Goal: Information Seeking & Learning: Learn about a topic

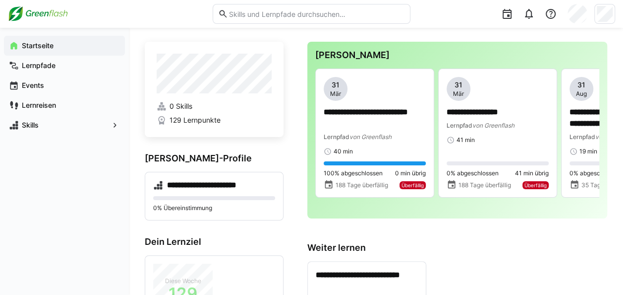
scroll to position [4, 0]
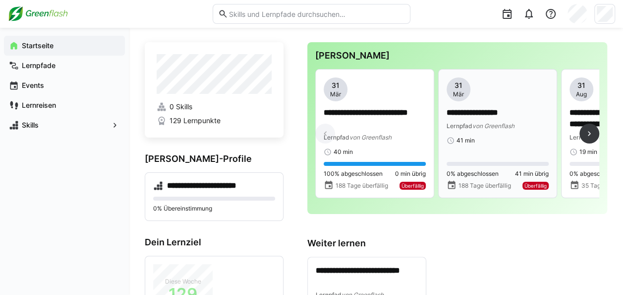
click at [491, 139] on div "41 min" at bounding box center [498, 140] width 102 height 8
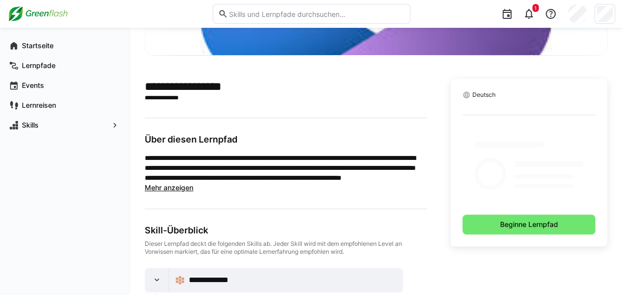
scroll to position [188, 0]
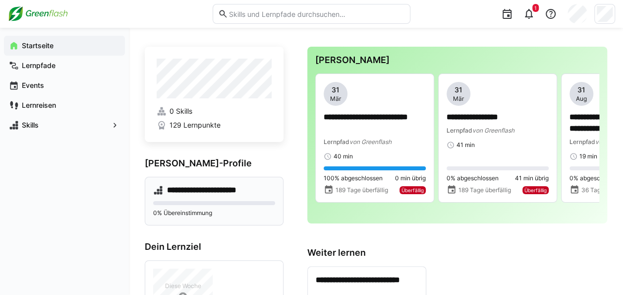
click at [205, 191] on h4 "**********" at bounding box center [208, 190] width 83 height 10
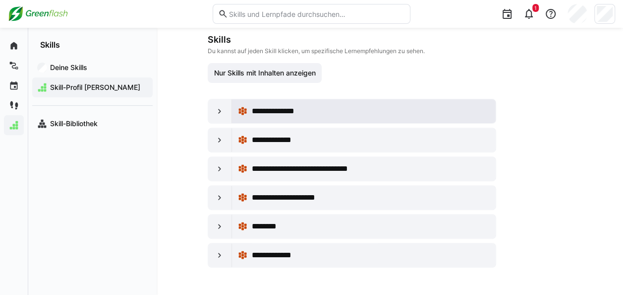
scroll to position [109, 0]
click at [260, 101] on div "**********" at bounding box center [364, 111] width 252 height 20
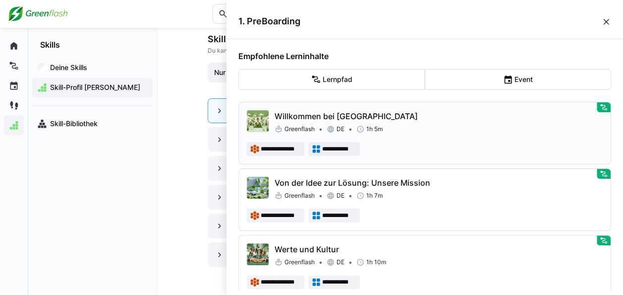
click at [422, 134] on div "**********" at bounding box center [425, 133] width 356 height 46
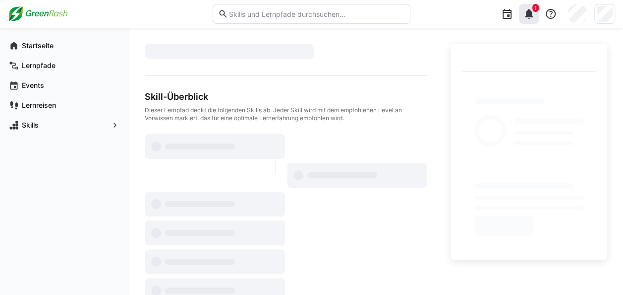
click at [528, 18] on eds-icon at bounding box center [529, 14] width 12 height 12
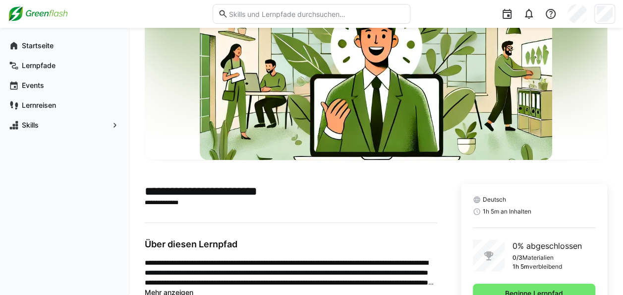
scroll to position [228, 0]
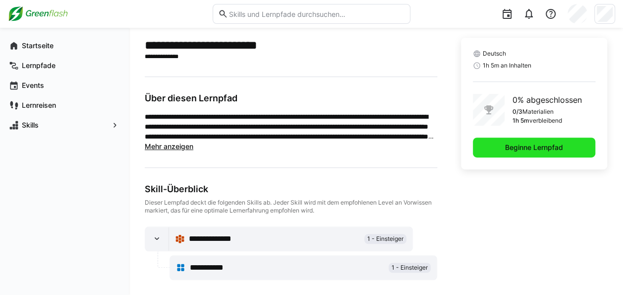
click at [534, 147] on span "Beginne Lernpfad" at bounding box center [534, 147] width 61 height 10
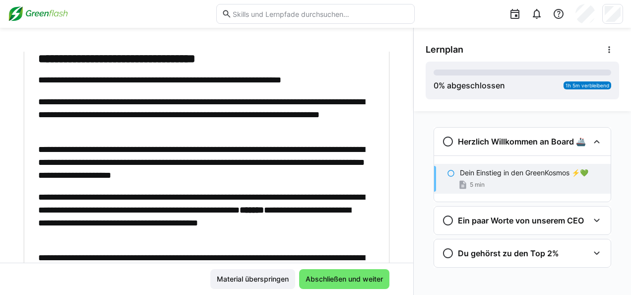
scroll to position [150, 0]
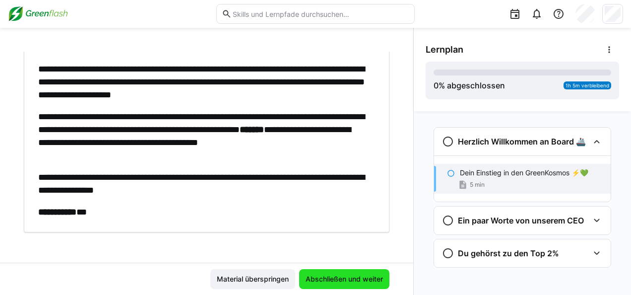
click at [345, 271] on span "Abschließen und weiter" at bounding box center [344, 279] width 90 height 20
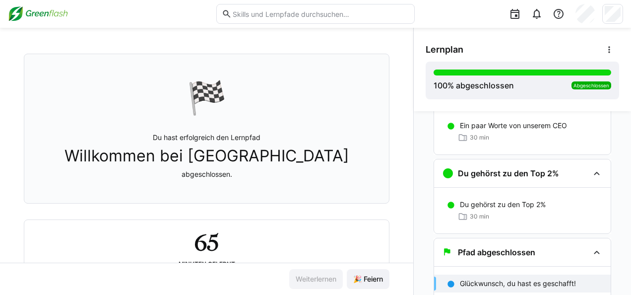
scroll to position [87, 0]
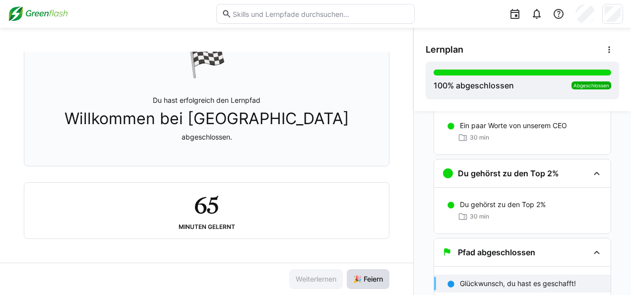
click at [360, 284] on span "🎉 Feiern" at bounding box center [368, 279] width 43 height 20
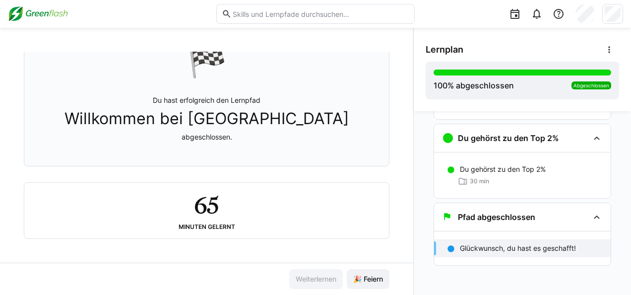
click at [479, 241] on div "Glückwunsch, du hast es geschafft!" at bounding box center [522, 248] width 177 height 18
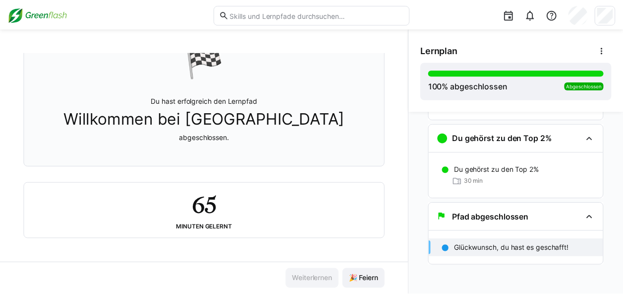
scroll to position [0, 0]
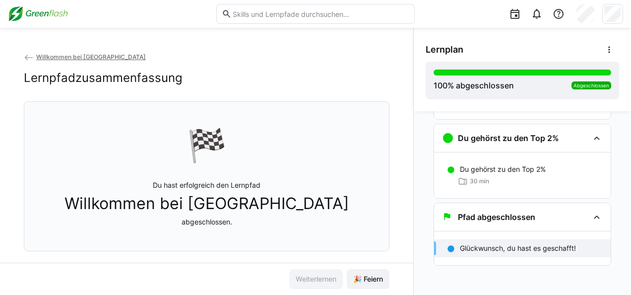
click at [28, 58] on eds-icon at bounding box center [29, 58] width 10 height 10
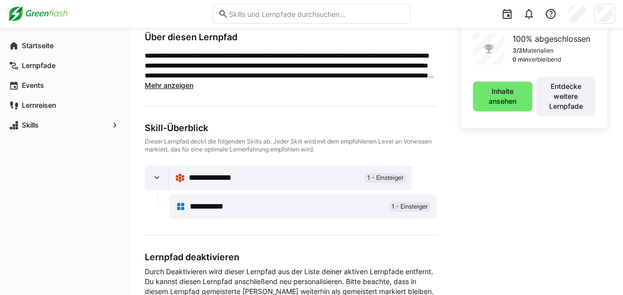
scroll to position [345, 0]
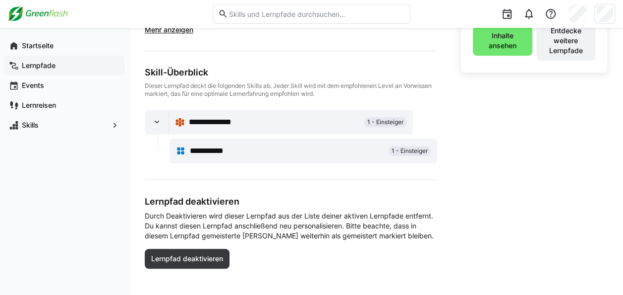
click at [61, 61] on span "Lernpfade" at bounding box center [70, 66] width 100 height 10
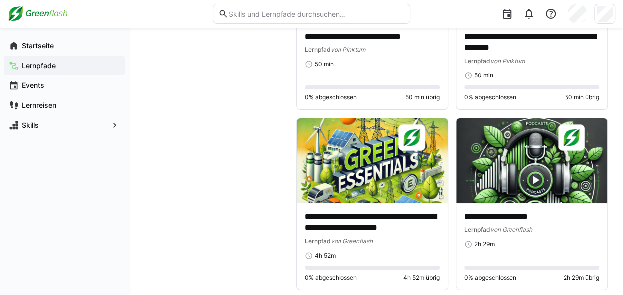
scroll to position [1733, 0]
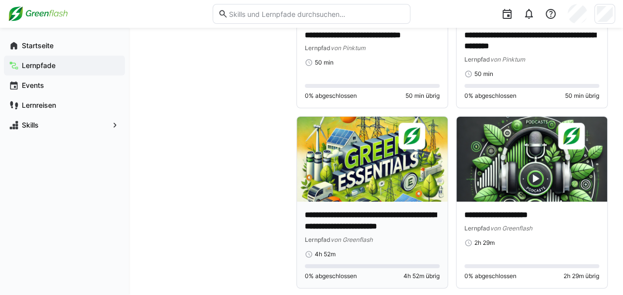
click at [384, 218] on p "**********" at bounding box center [372, 220] width 135 height 23
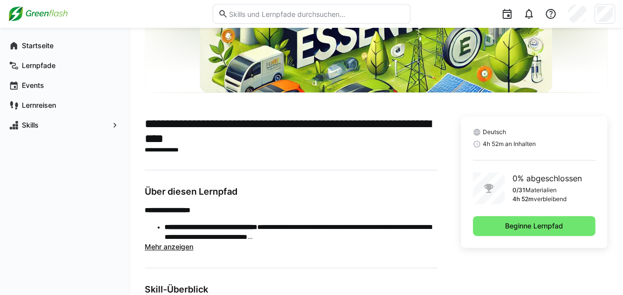
scroll to position [150, 0]
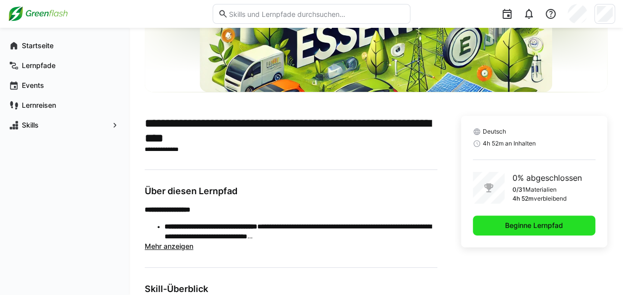
click at [519, 232] on span "Beginne Lernpfad" at bounding box center [534, 225] width 123 height 20
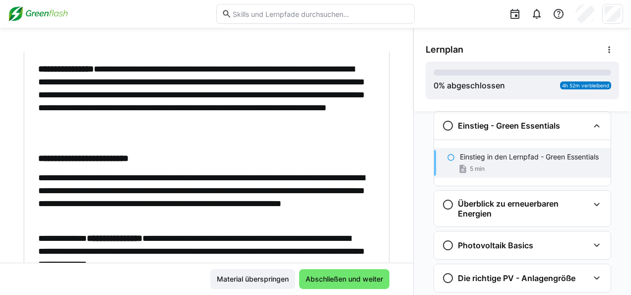
scroll to position [628, 0]
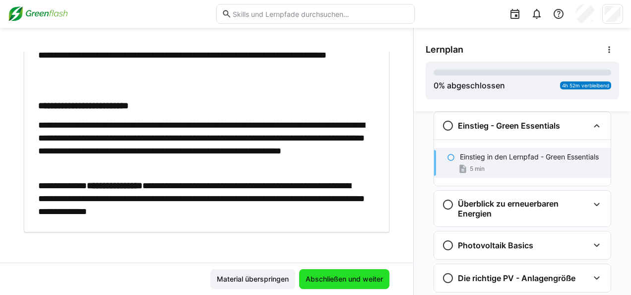
click at [323, 273] on span "Abschließen und weiter" at bounding box center [344, 279] width 90 height 20
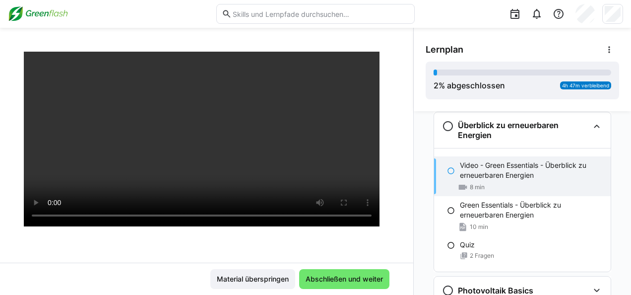
scroll to position [89, 0]
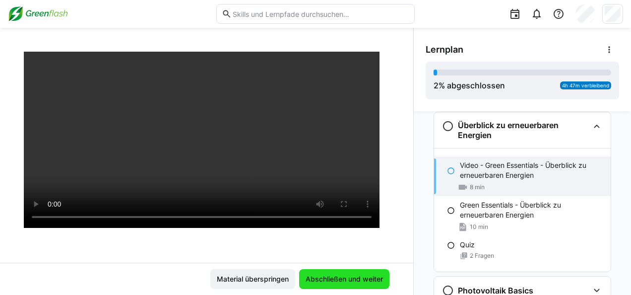
click at [344, 271] on span "Abschließen und weiter" at bounding box center [344, 279] width 90 height 20
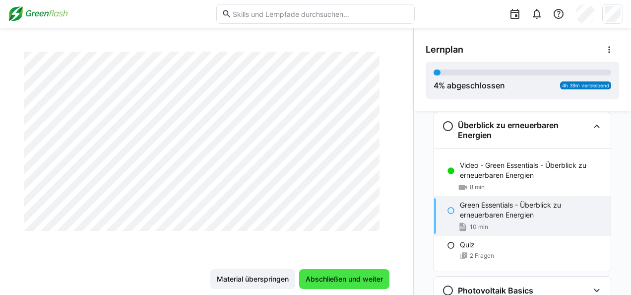
scroll to position [1082, 0]
click at [339, 280] on span "Abschließen und weiter" at bounding box center [344, 279] width 80 height 10
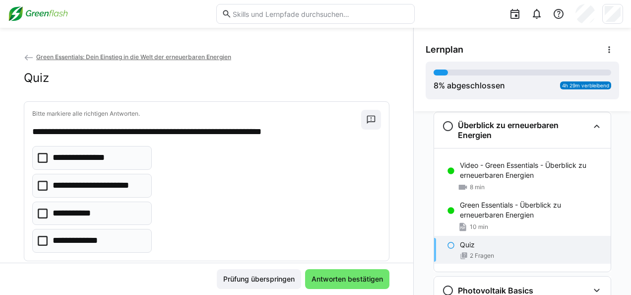
click at [78, 154] on p "**********" at bounding box center [84, 157] width 63 height 13
click at [76, 211] on p "**********" at bounding box center [79, 213] width 52 height 13
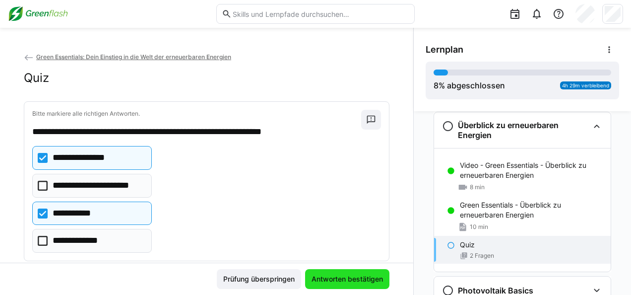
click at [329, 277] on span "Antworten bestätigen" at bounding box center [347, 279] width 74 height 10
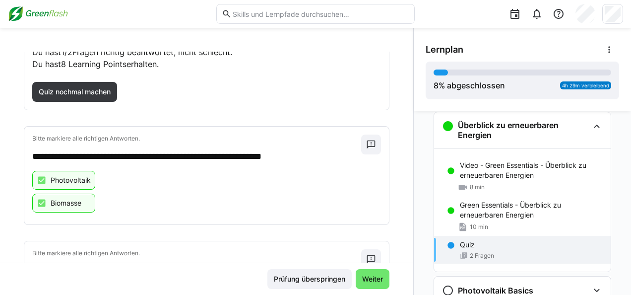
scroll to position [69, 0]
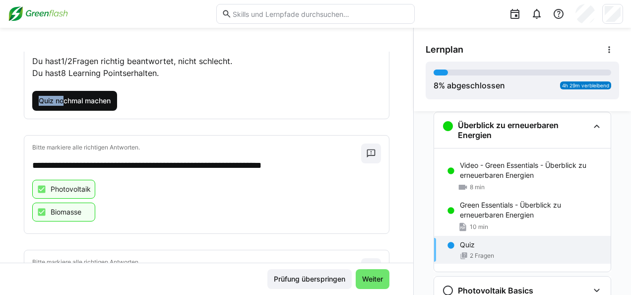
drag, startPoint x: 66, startPoint y: 86, endPoint x: 63, endPoint y: 99, distance: 13.2
click at [63, 99] on div "Quiz Ergebnisse Du hast 1/2 Fragen richtig beantwortet, nicht schlecht. Du hast…" at bounding box center [206, 75] width 349 height 70
click at [63, 99] on span "Quiz nochmal machen" at bounding box center [74, 101] width 75 height 10
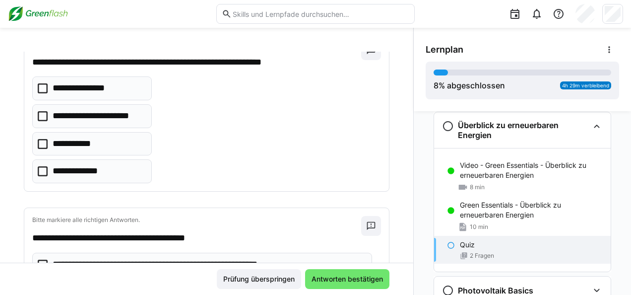
click at [77, 90] on p "**********" at bounding box center [84, 88] width 63 height 13
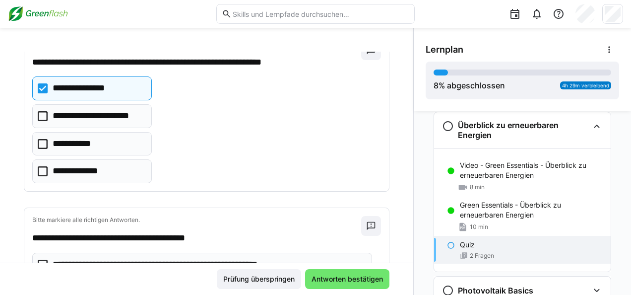
click at [86, 148] on p "**********" at bounding box center [79, 143] width 52 height 13
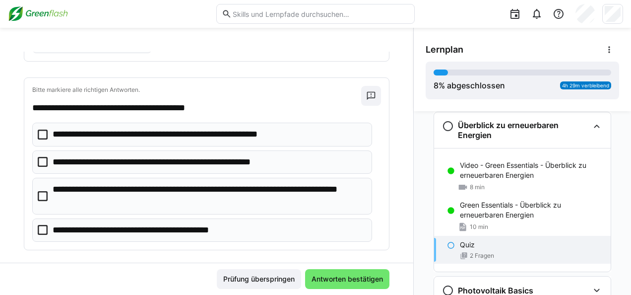
scroll to position [203, 0]
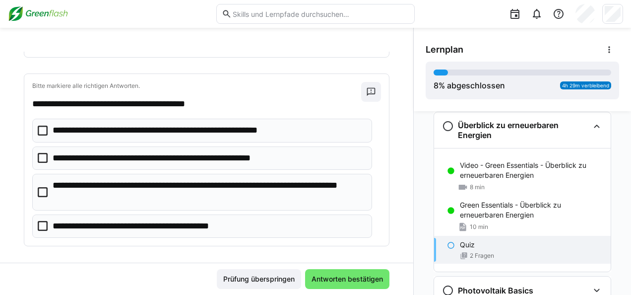
click at [191, 189] on p "**********" at bounding box center [209, 191] width 312 height 25
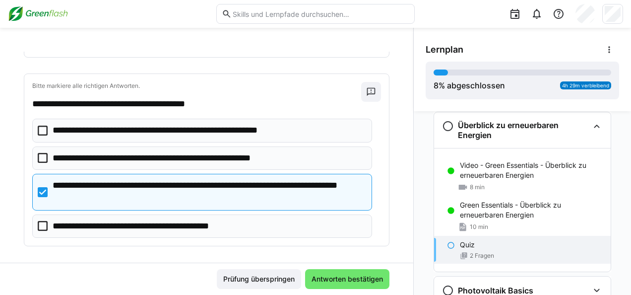
click at [206, 222] on p "**********" at bounding box center [147, 226] width 188 height 13
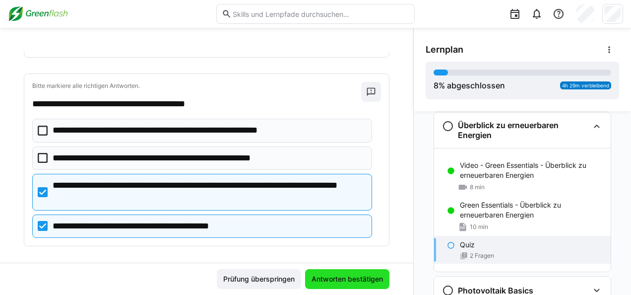
click at [334, 272] on span "Antworten bestätigen" at bounding box center [347, 279] width 84 height 20
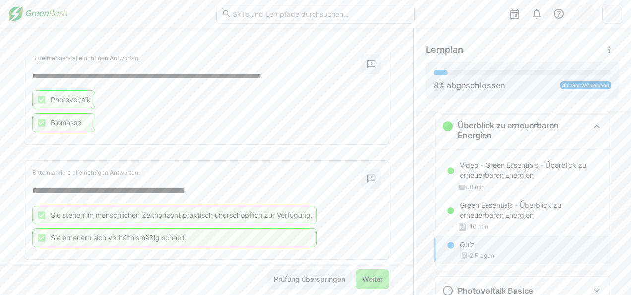
scroll to position [176, 0]
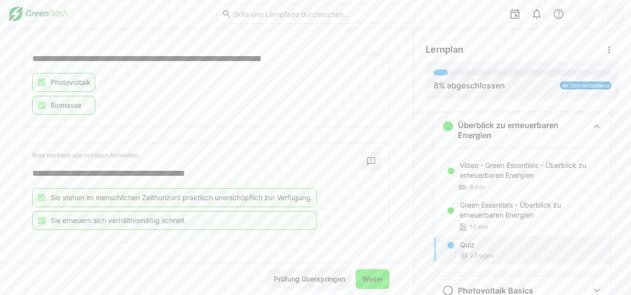
click at [368, 276] on span "Weiter" at bounding box center [373, 279] width 24 height 10
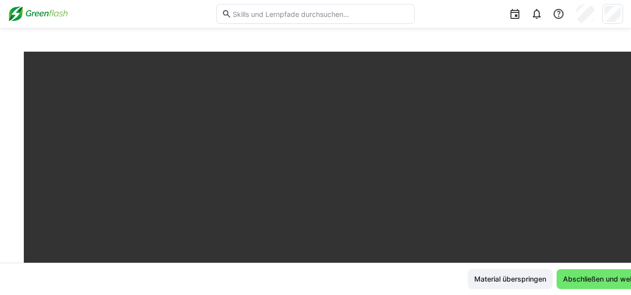
scroll to position [606, 0]
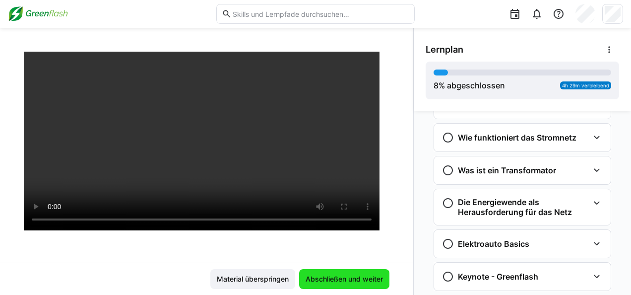
click at [349, 279] on span "Abschließen und weiter" at bounding box center [344, 279] width 80 height 10
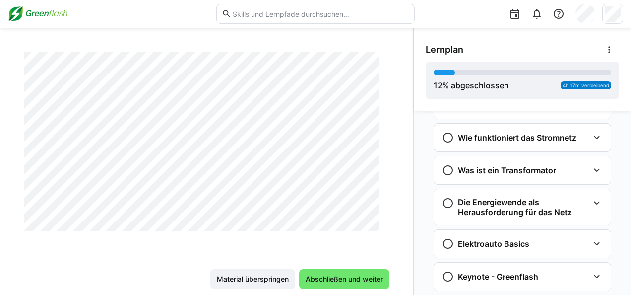
scroll to position [483, 0]
click at [311, 269] on span "Abschließen und weiter" at bounding box center [344, 279] width 90 height 20
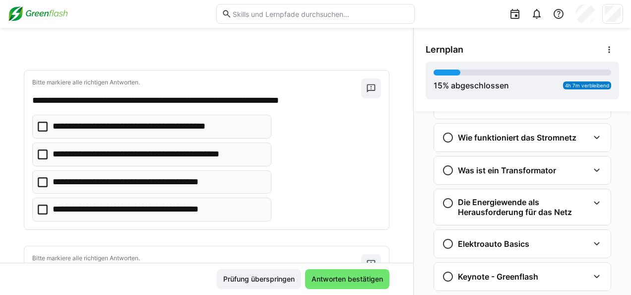
scroll to position [32, 0]
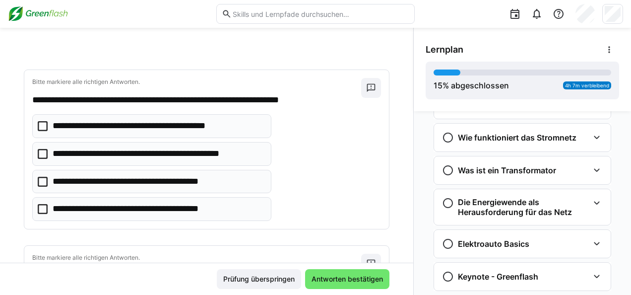
click at [196, 184] on p "**********" at bounding box center [147, 181] width 189 height 13
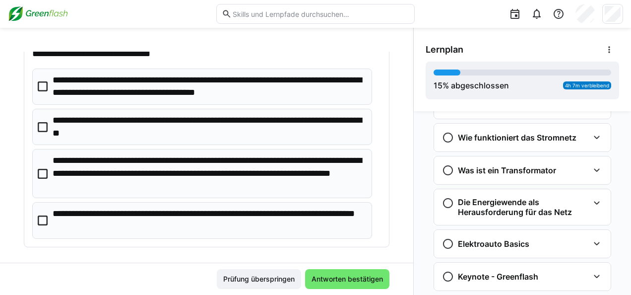
scroll to position [267, 0]
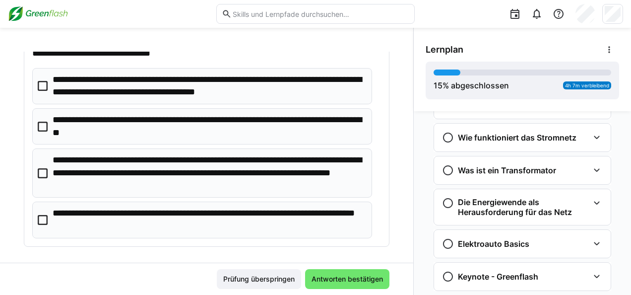
click at [243, 168] on p "**********" at bounding box center [209, 173] width 312 height 38
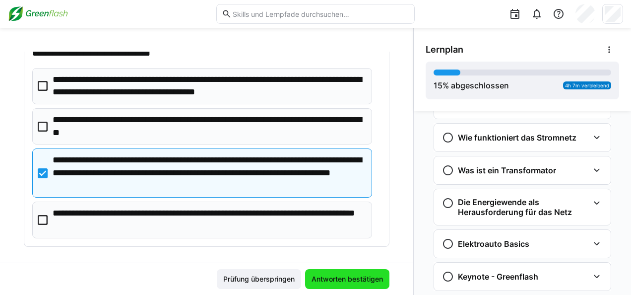
click at [324, 274] on span "Antworten bestätigen" at bounding box center [347, 279] width 74 height 10
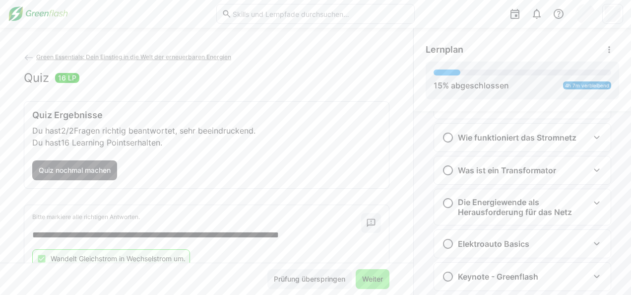
scroll to position [154, 0]
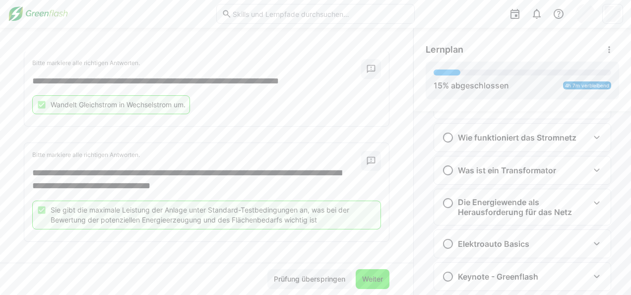
click at [372, 272] on span "Weiter" at bounding box center [373, 279] width 34 height 20
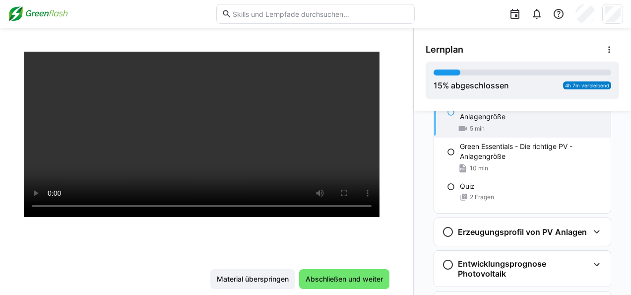
scroll to position [460, 0]
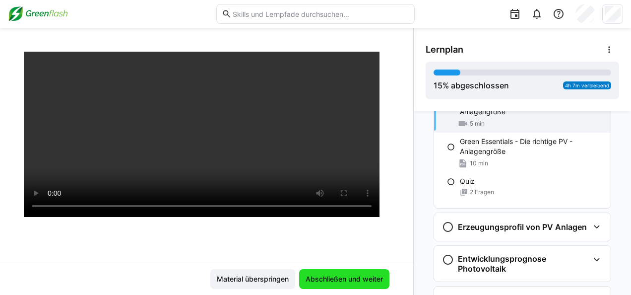
click at [350, 286] on span "Abschließen und weiter" at bounding box center [344, 279] width 90 height 20
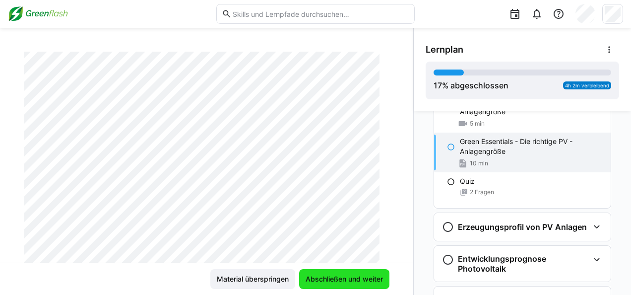
click at [323, 275] on span "Abschließen und weiter" at bounding box center [344, 279] width 80 height 10
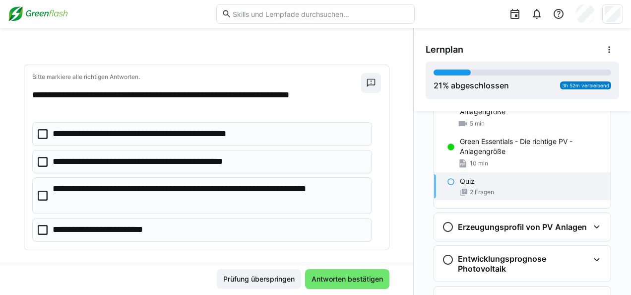
scroll to position [51, 0]
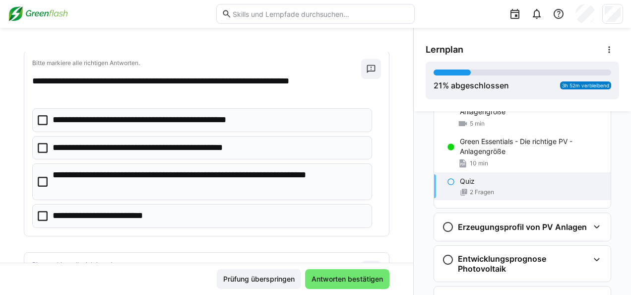
click at [235, 139] on eds-checkbox "**********" at bounding box center [202, 148] width 340 height 24
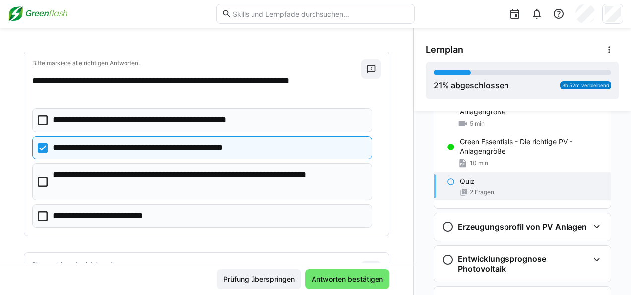
click at [223, 187] on p "**********" at bounding box center [209, 181] width 312 height 25
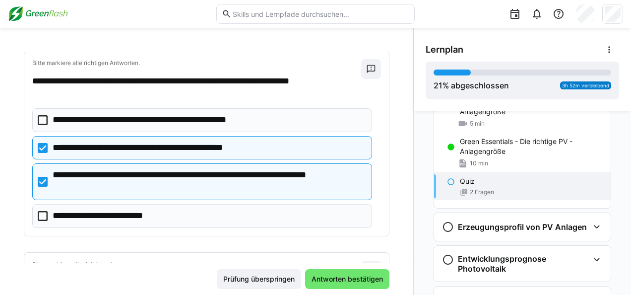
click at [223, 187] on p "**********" at bounding box center [209, 181] width 312 height 25
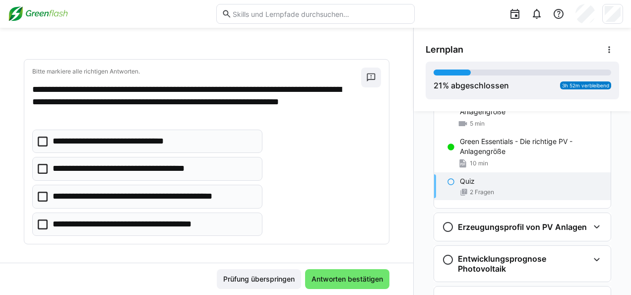
scroll to position [245, 0]
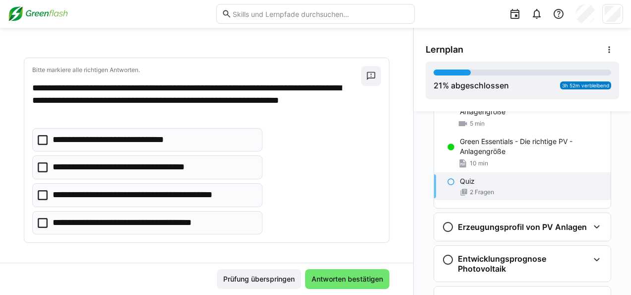
click at [199, 144] on eds-checkbox "**********" at bounding box center [147, 140] width 230 height 24
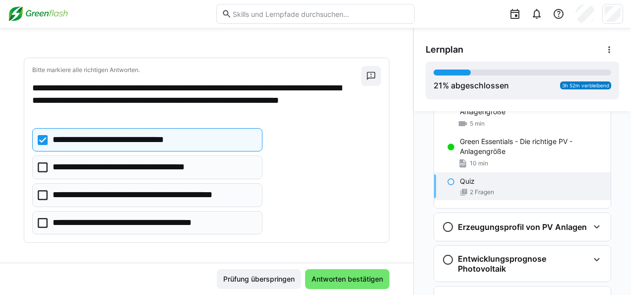
click at [206, 168] on p "**********" at bounding box center [134, 167] width 162 height 13
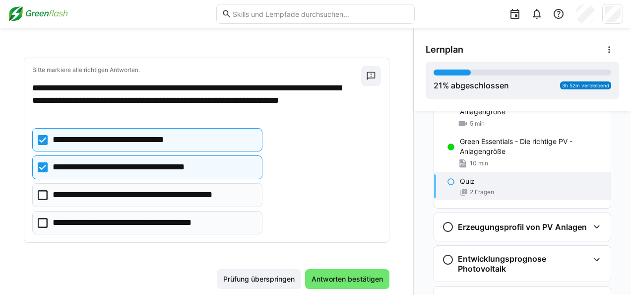
click at [209, 220] on p "**********" at bounding box center [140, 222] width 174 height 13
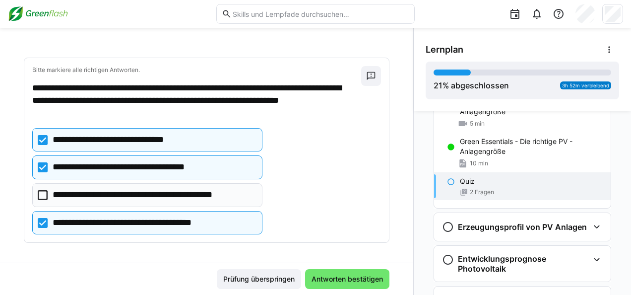
click at [202, 191] on p "**********" at bounding box center [154, 194] width 202 height 13
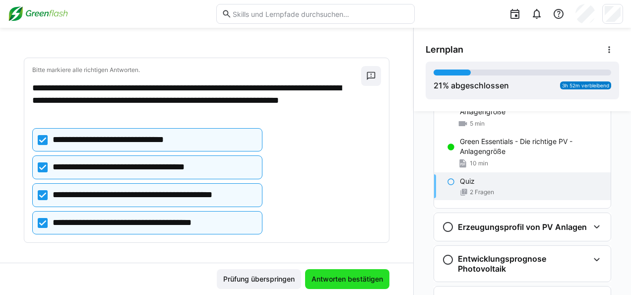
click at [340, 276] on span "Antworten bestätigen" at bounding box center [347, 279] width 74 height 10
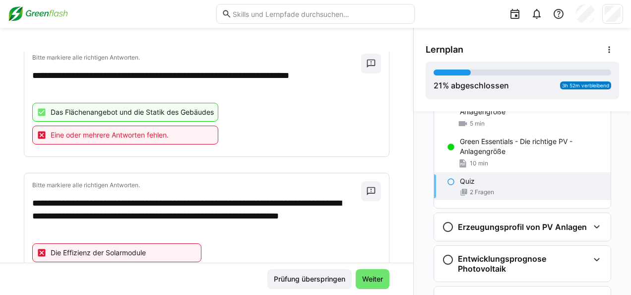
scroll to position [40, 0]
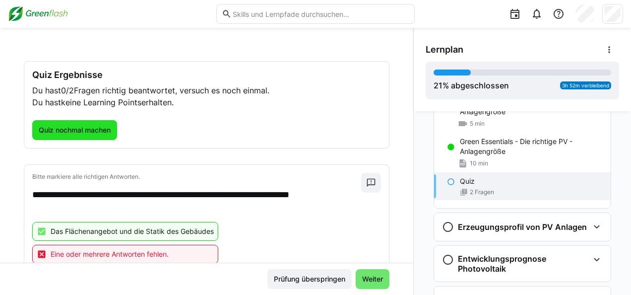
click at [78, 129] on span "Quiz nochmal machen" at bounding box center [74, 130] width 75 height 10
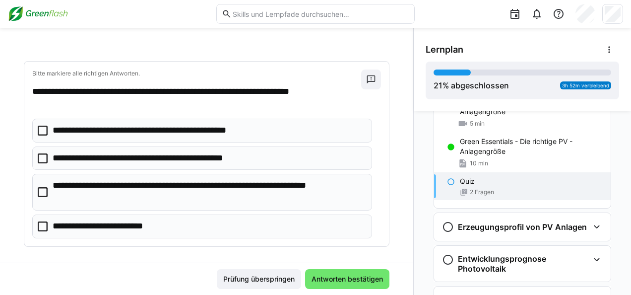
click at [162, 148] on eds-checkbox "**********" at bounding box center [202, 158] width 340 height 24
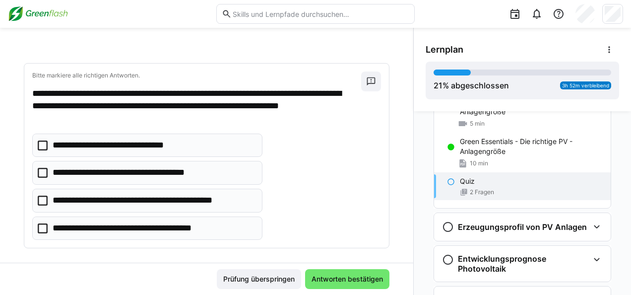
scroll to position [245, 0]
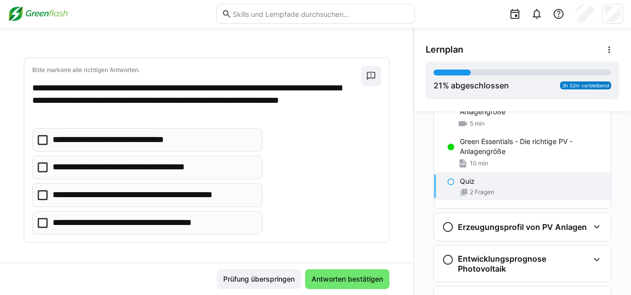
click at [150, 192] on p "**********" at bounding box center [154, 194] width 202 height 13
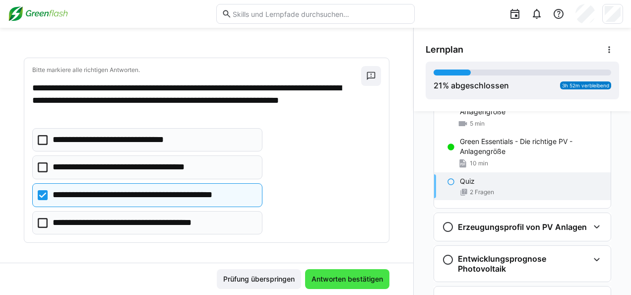
click at [318, 269] on span "Antworten bestätigen" at bounding box center [347, 279] width 84 height 20
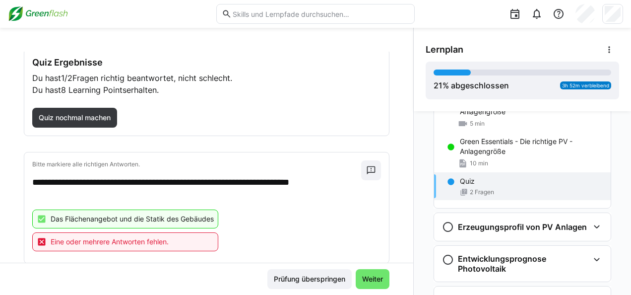
scroll to position [47, 0]
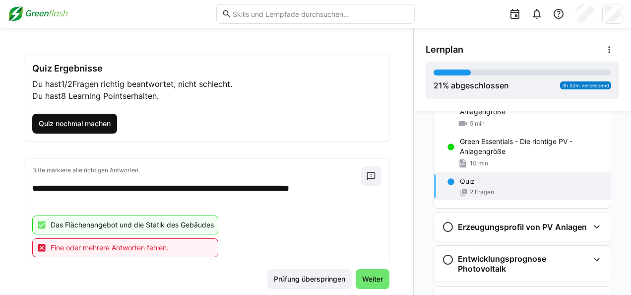
click at [94, 120] on span "Quiz nochmal machen" at bounding box center [74, 124] width 75 height 10
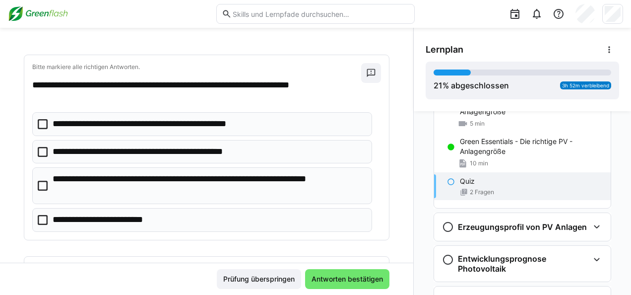
click at [120, 149] on p "**********" at bounding box center [164, 151] width 222 height 13
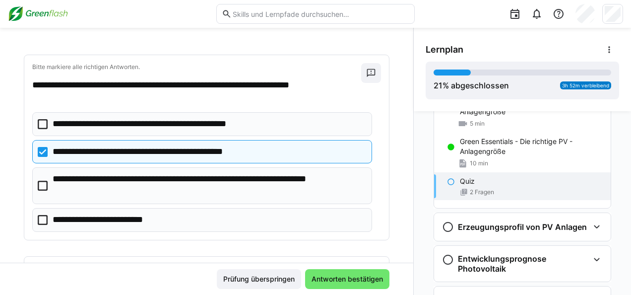
click at [204, 188] on p "**********" at bounding box center [209, 185] width 312 height 25
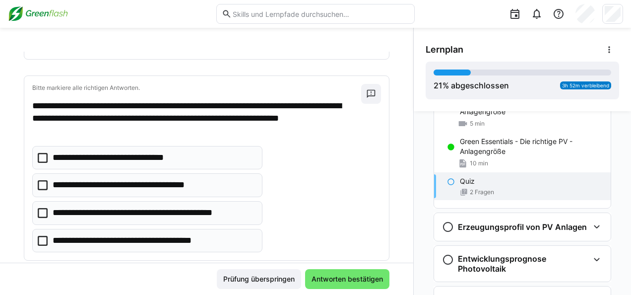
scroll to position [245, 0]
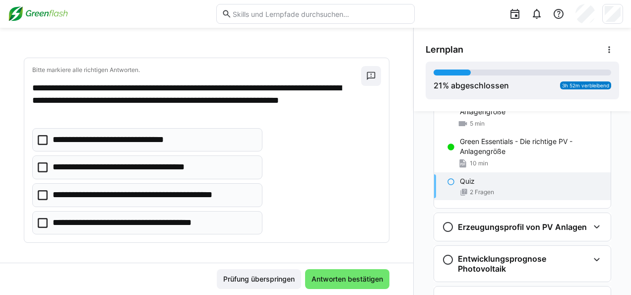
click at [159, 198] on eds-checkbox "**********" at bounding box center [147, 195] width 230 height 24
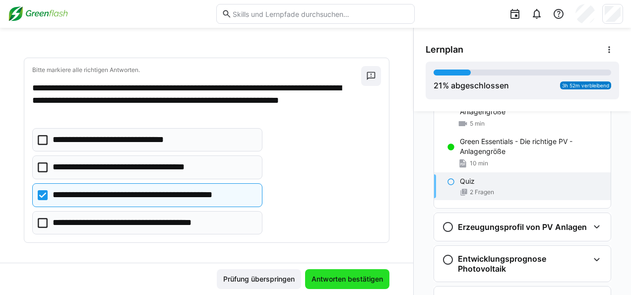
click at [317, 284] on span "Antworten bestätigen" at bounding box center [347, 279] width 74 height 10
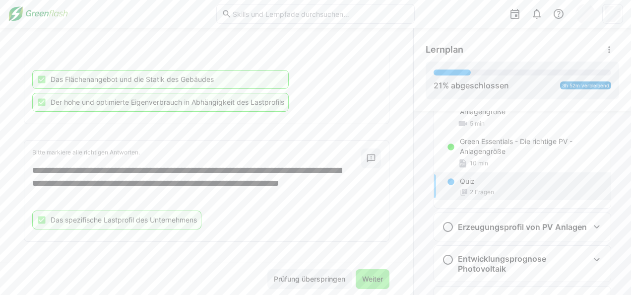
scroll to position [192, 0]
click at [366, 272] on span "Weiter" at bounding box center [373, 279] width 34 height 20
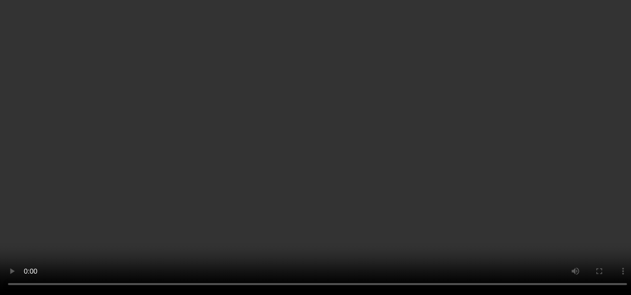
scroll to position [81, 0]
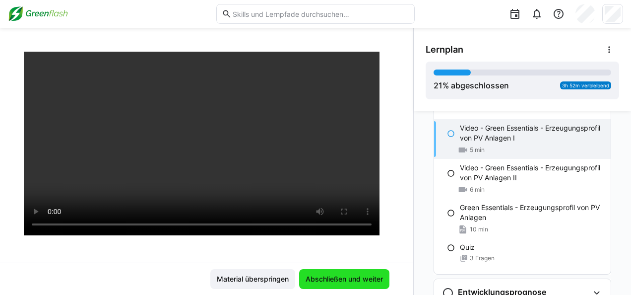
click at [344, 277] on span "Abschließen und weiter" at bounding box center [344, 279] width 80 height 10
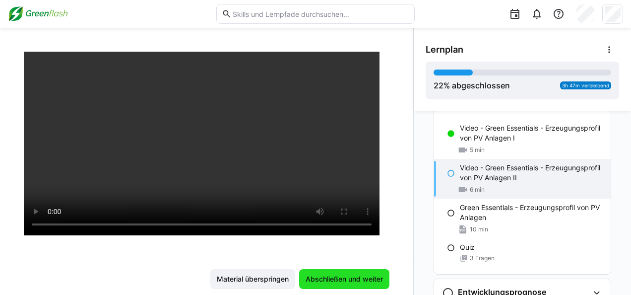
click at [328, 279] on span "Abschließen und weiter" at bounding box center [344, 279] width 80 height 10
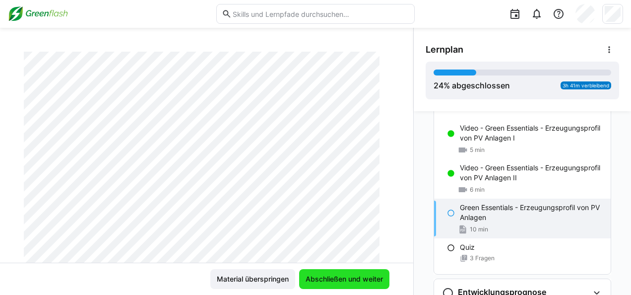
click at [328, 279] on span "Abschließen und weiter" at bounding box center [344, 279] width 80 height 10
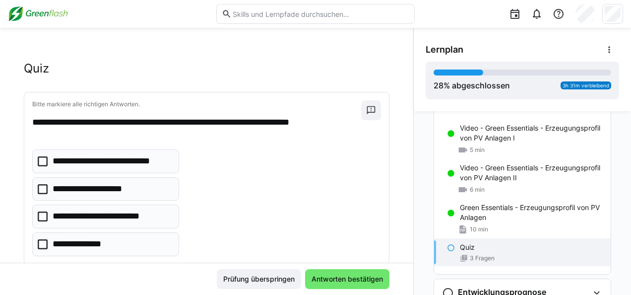
scroll to position [24, 0]
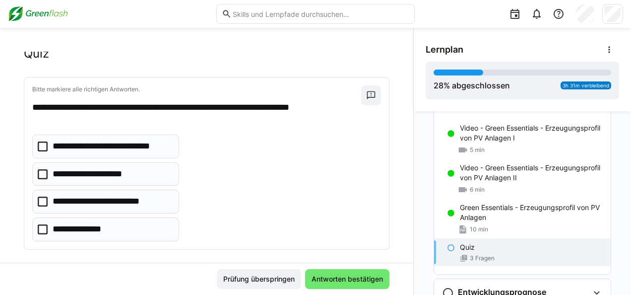
drag, startPoint x: 148, startPoint y: 187, endPoint x: 126, endPoint y: 171, distance: 27.0
click at [126, 171] on app-quiz-question-multiple-choice-component "**********" at bounding box center [105, 187] width 147 height 107
click at [126, 171] on p "**********" at bounding box center [100, 174] width 94 height 13
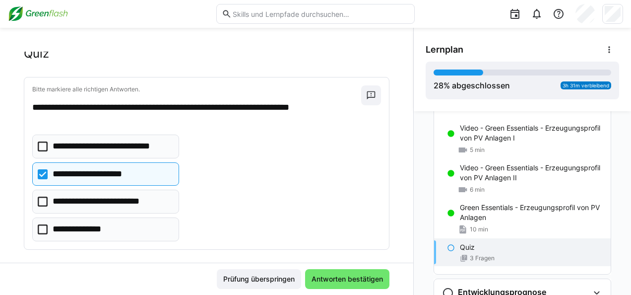
drag, startPoint x: 126, startPoint y: 201, endPoint x: 106, endPoint y: 227, distance: 32.8
click at [106, 227] on app-quiz-question-multiple-choice-component "**********" at bounding box center [105, 187] width 147 height 107
click at [106, 227] on p "**********" at bounding box center [84, 229] width 62 height 13
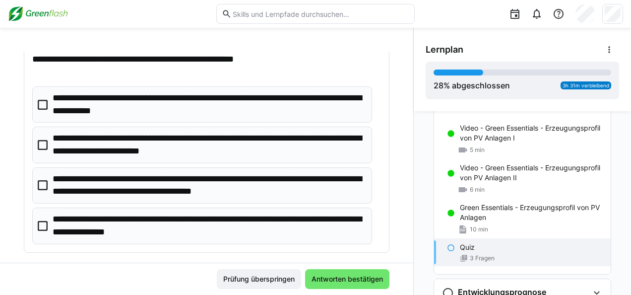
scroll to position [274, 0]
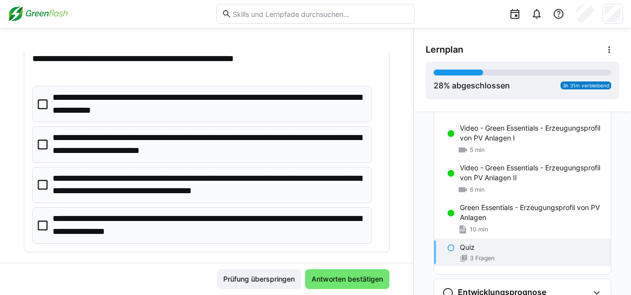
click at [230, 184] on p "**********" at bounding box center [209, 184] width 312 height 25
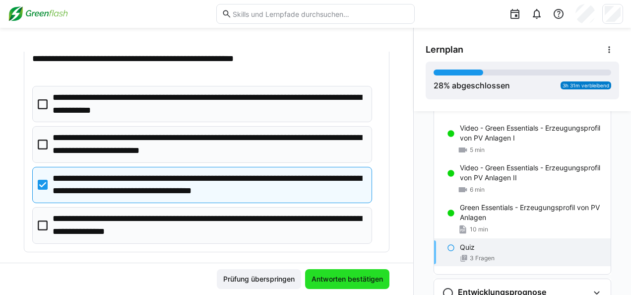
click at [337, 270] on span "Antworten bestätigen" at bounding box center [347, 279] width 84 height 20
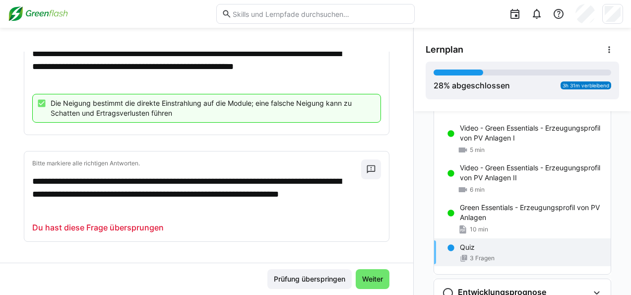
scroll to position [0, 0]
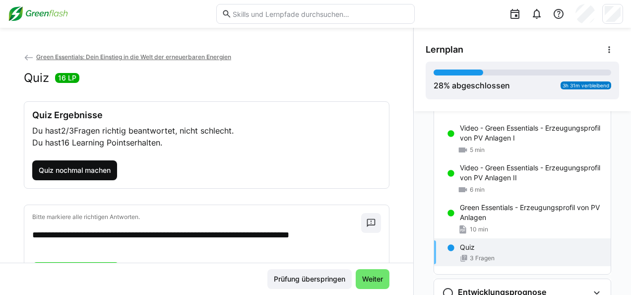
click at [44, 165] on span "Quiz nochmal machen" at bounding box center [74, 170] width 75 height 10
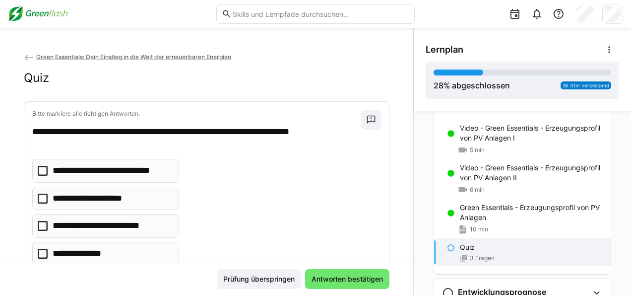
click at [116, 203] on p "**********" at bounding box center [100, 198] width 94 height 13
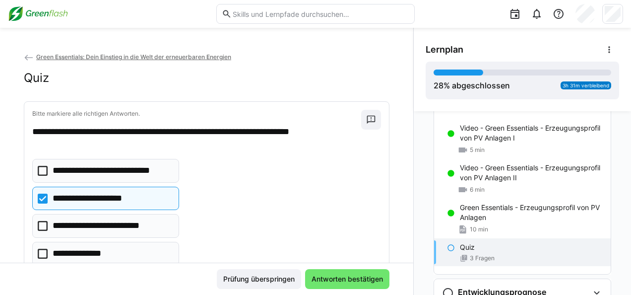
click at [117, 238] on app-quiz-question-multiple-choice-component "**********" at bounding box center [105, 212] width 147 height 107
click at [114, 242] on eds-checkbox "**********" at bounding box center [105, 254] width 147 height 24
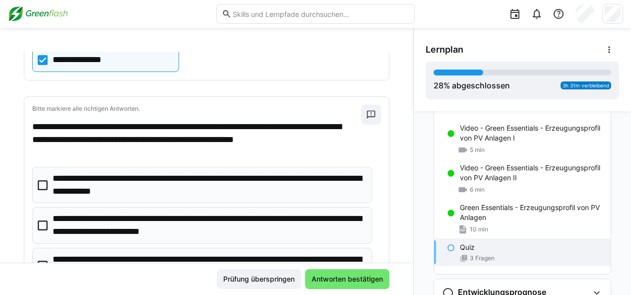
scroll to position [269, 0]
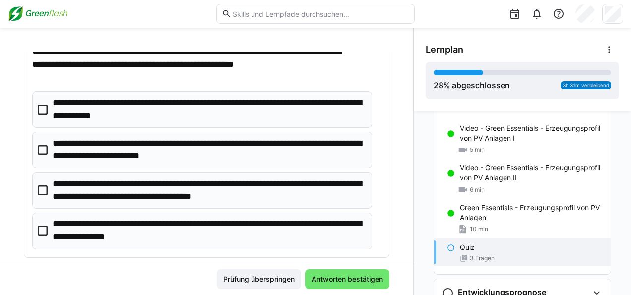
click at [202, 183] on p "**********" at bounding box center [209, 190] width 312 height 25
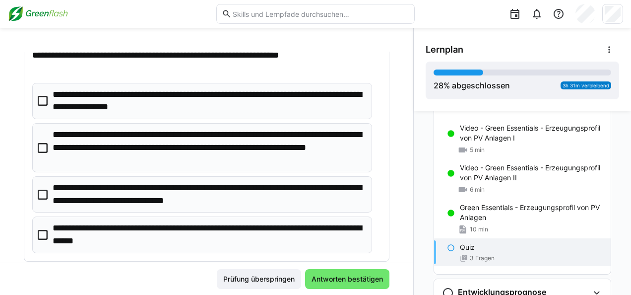
scroll to position [530, 0]
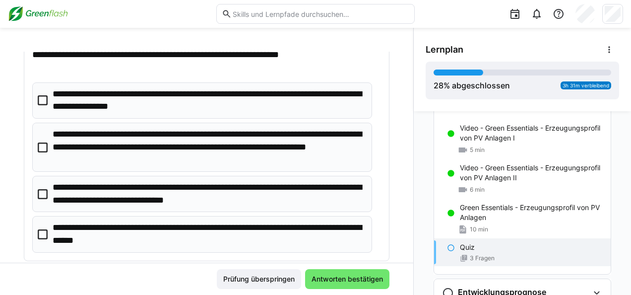
click at [194, 144] on p "**********" at bounding box center [209, 147] width 312 height 38
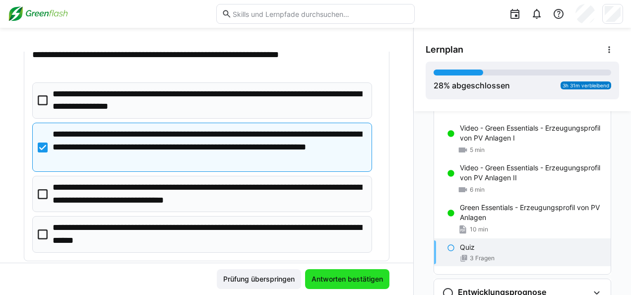
click at [325, 276] on span "Antworten bestätigen" at bounding box center [347, 279] width 74 height 10
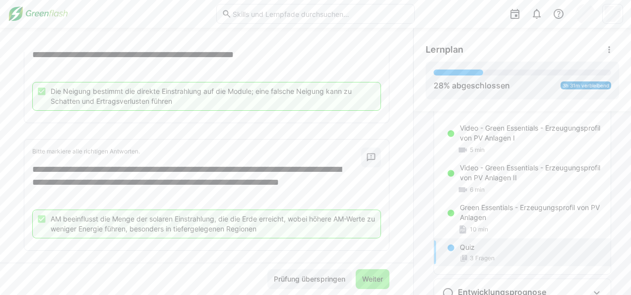
scroll to position [329, 0]
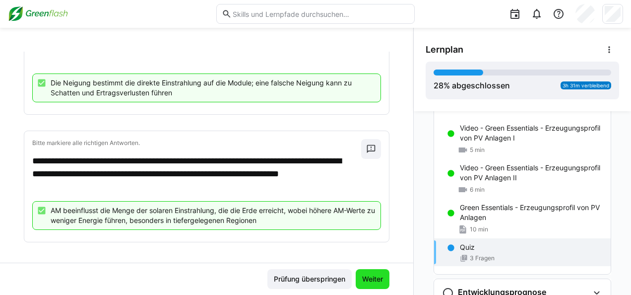
click at [370, 284] on span "Weiter" at bounding box center [373, 279] width 24 height 10
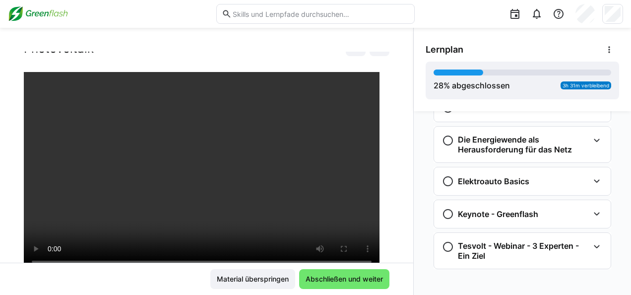
scroll to position [7, 0]
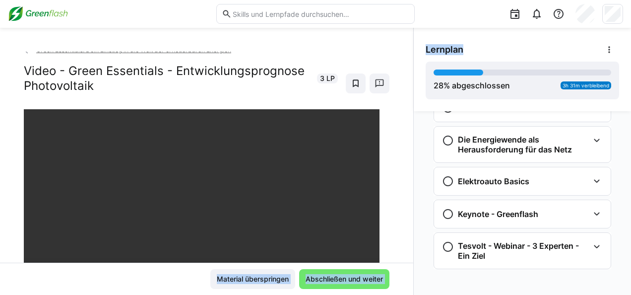
click at [405, 69] on div "Green Essentials: Dein Einstieg in die Welt der erneuerbaren Energien Video - G…" at bounding box center [315, 161] width 631 height 267
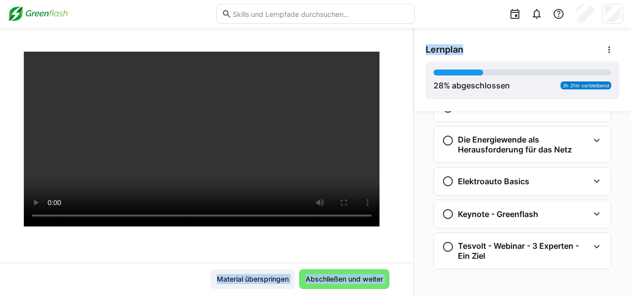
scroll to position [0, 0]
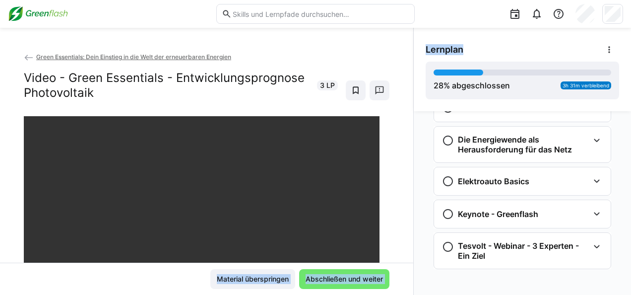
click at [431, 55] on span "Lernplan" at bounding box center [445, 49] width 38 height 11
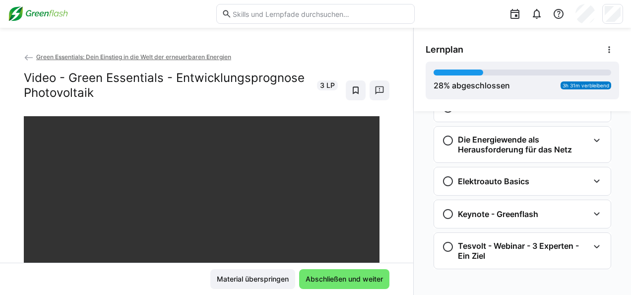
click at [514, 48] on div "Lernplan" at bounding box center [522, 50] width 193 height 20
click at [446, 49] on span "Lernplan" at bounding box center [445, 49] width 38 height 11
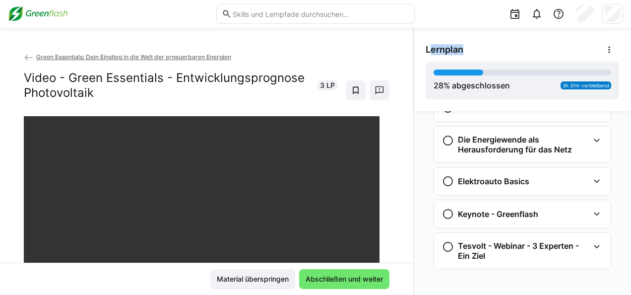
drag, startPoint x: 446, startPoint y: 49, endPoint x: 433, endPoint y: 35, distance: 19.0
click at [433, 35] on div "Lernplan 28 % abgeschlossen 3h 31m verbleibend" at bounding box center [522, 69] width 217 height 83
click at [436, 39] on div "Lernplan 28 % abgeschlossen 3h 31m verbleibend" at bounding box center [522, 69] width 217 height 83
drag, startPoint x: 420, startPoint y: 49, endPoint x: 473, endPoint y: 50, distance: 53.1
click at [473, 50] on div "Lernplan 28 % abgeschlossen 3h 31m verbleibend" at bounding box center [522, 69] width 217 height 83
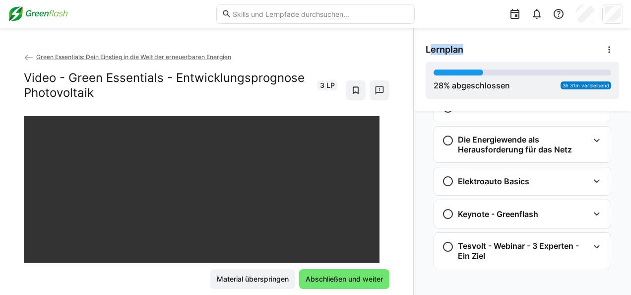
click at [473, 50] on div "Lernplan" at bounding box center [522, 50] width 193 height 20
click at [461, 48] on div "Lernplan" at bounding box center [522, 50] width 193 height 20
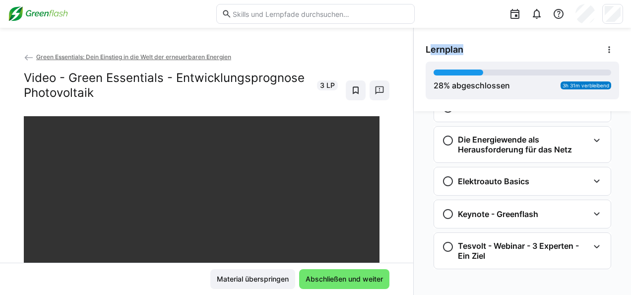
drag, startPoint x: 461, startPoint y: 48, endPoint x: 458, endPoint y: 55, distance: 7.6
click at [458, 55] on div "Lernplan" at bounding box center [522, 50] width 193 height 20
click at [457, 48] on span "Lernplan" at bounding box center [445, 49] width 38 height 11
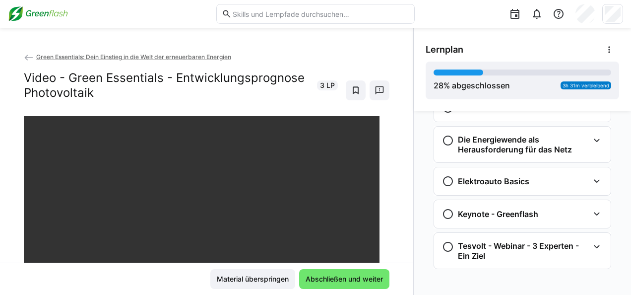
click at [457, 48] on span "Lernplan" at bounding box center [445, 49] width 38 height 11
drag, startPoint x: 457, startPoint y: 48, endPoint x: 453, endPoint y: 36, distance: 12.7
click at [453, 36] on div "Lernplan 28 % abgeschlossen 3h 31m verbleibend" at bounding box center [522, 69] width 217 height 83
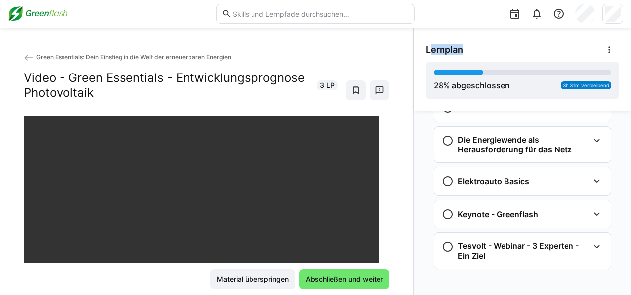
click at [453, 36] on div "Lernplan 28 % abgeschlossen 3h 31m verbleibend" at bounding box center [522, 69] width 217 height 83
click at [459, 41] on div "Lernplan" at bounding box center [522, 50] width 193 height 20
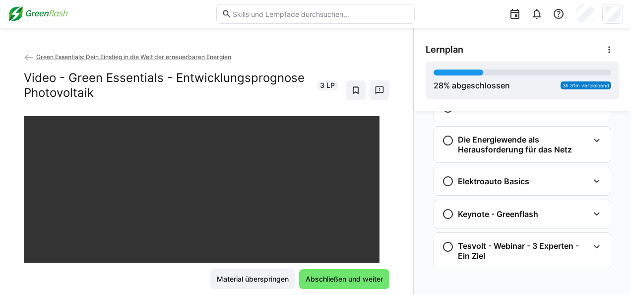
click at [459, 53] on div "Lernplan" at bounding box center [522, 50] width 193 height 20
drag, startPoint x: 459, startPoint y: 53, endPoint x: 447, endPoint y: 49, distance: 12.5
click at [447, 49] on span "Lernplan" at bounding box center [445, 49] width 38 height 11
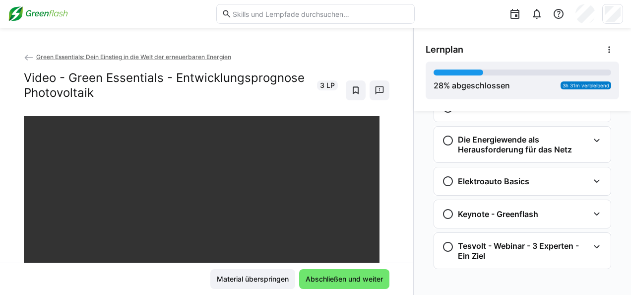
drag, startPoint x: 447, startPoint y: 49, endPoint x: 439, endPoint y: 37, distance: 14.3
click at [439, 37] on div "Lernplan 28 % abgeschlossen 3h 31m verbleibend" at bounding box center [522, 69] width 217 height 83
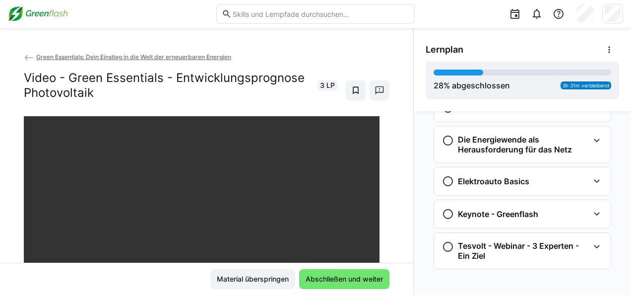
click at [439, 37] on div "Lernplan 28 % abgeschlossen 3h 31m verbleibend" at bounding box center [522, 69] width 217 height 83
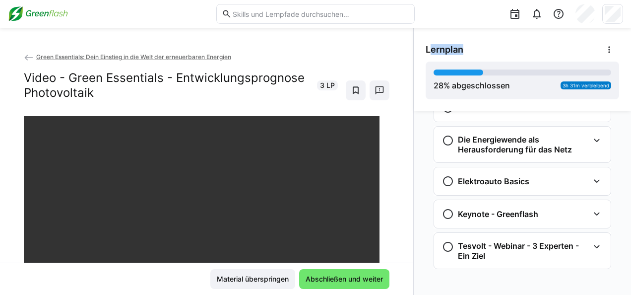
drag, startPoint x: 439, startPoint y: 37, endPoint x: 432, endPoint y: 35, distance: 7.7
click at [432, 35] on div "Lernplan 28 % abgeschlossen 3h 31m verbleibend" at bounding box center [522, 69] width 217 height 83
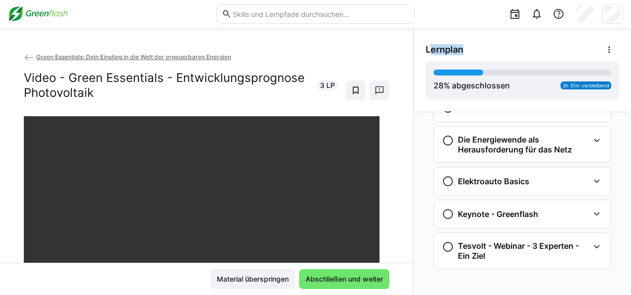
click at [432, 35] on div "Lernplan 28 % abgeschlossen 3h 31m verbleibend" at bounding box center [522, 69] width 217 height 83
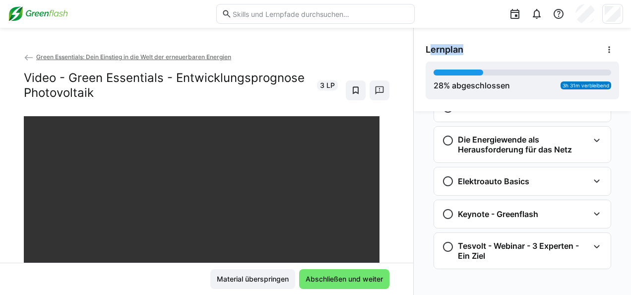
click at [432, 35] on div "Lernplan 28 % abgeschlossen 3h 31m verbleibend" at bounding box center [522, 69] width 217 height 83
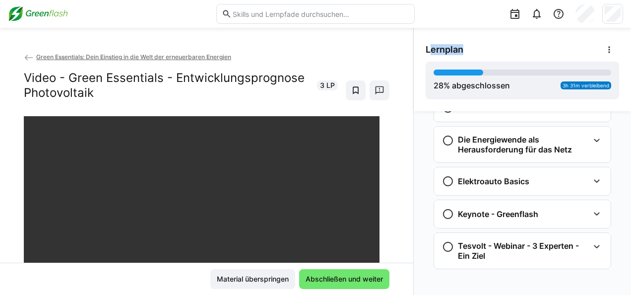
click at [432, 35] on div "Lernplan 28 % abgeschlossen 3h 31m verbleibend" at bounding box center [522, 69] width 217 height 83
drag, startPoint x: 432, startPoint y: 35, endPoint x: 423, endPoint y: 36, distance: 9.5
click at [423, 36] on div "Lernplan 28 % abgeschlossen 3h 31m verbleibend" at bounding box center [522, 69] width 217 height 83
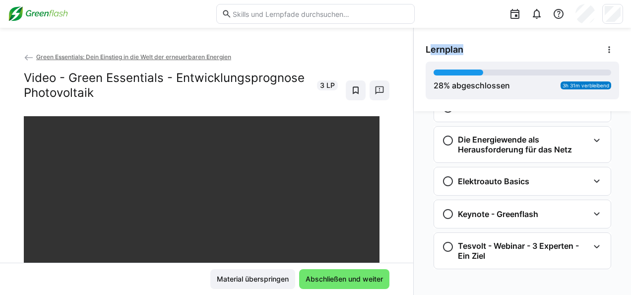
click at [423, 36] on div "Lernplan 28 % abgeschlossen 3h 31m verbleibend" at bounding box center [522, 69] width 217 height 83
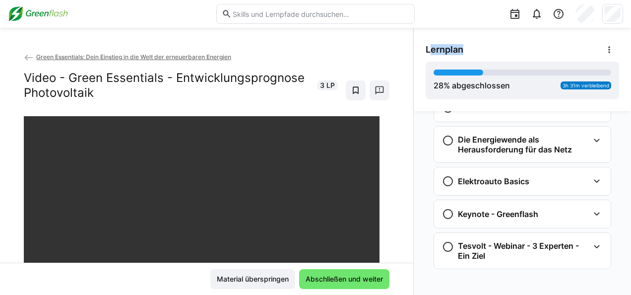
click at [423, 36] on div "Lernplan 28 % abgeschlossen 3h 31m verbleibend" at bounding box center [522, 69] width 217 height 83
click at [418, 36] on div "Lernplan 28 % abgeschlossen 3h 31m verbleibend" at bounding box center [522, 69] width 217 height 83
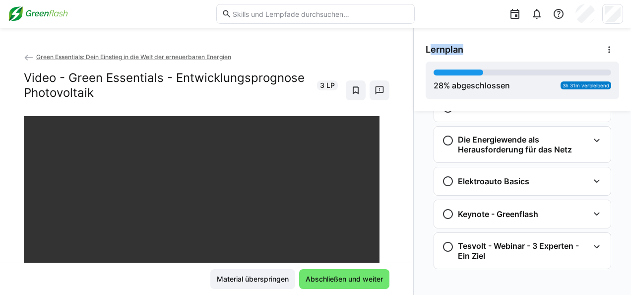
drag, startPoint x: 418, startPoint y: 36, endPoint x: 419, endPoint y: 49, distance: 13.4
click at [419, 49] on div "Lernplan 28 % abgeschlossen 3h 31m verbleibend" at bounding box center [522, 69] width 217 height 83
click at [427, 50] on span "Lernplan" at bounding box center [445, 49] width 38 height 11
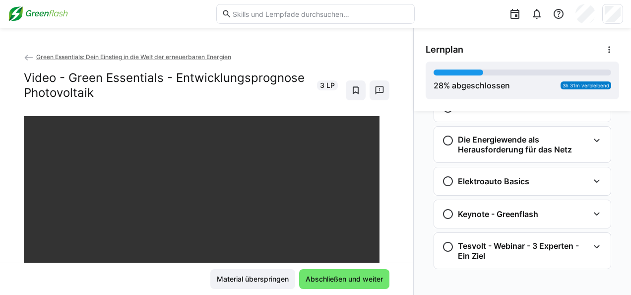
drag, startPoint x: 427, startPoint y: 50, endPoint x: 418, endPoint y: 41, distance: 12.6
click at [418, 41] on div "Lernplan 28 % abgeschlossen 3h 31m verbleibend" at bounding box center [522, 69] width 217 height 83
click at [414, 38] on div "Lernplan 28 % abgeschlossen 3h 31m verbleibend" at bounding box center [522, 69] width 217 height 83
click at [426, 51] on span "Lernplan" at bounding box center [445, 49] width 38 height 11
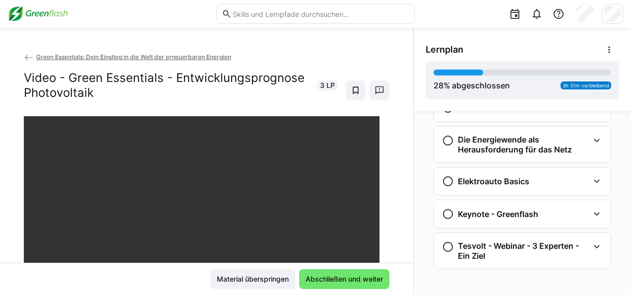
drag, startPoint x: 421, startPoint y: 51, endPoint x: 418, endPoint y: 40, distance: 11.3
click at [418, 40] on div "Lernplan 28 % abgeschlossen 3h 31m verbleibend" at bounding box center [522, 69] width 217 height 83
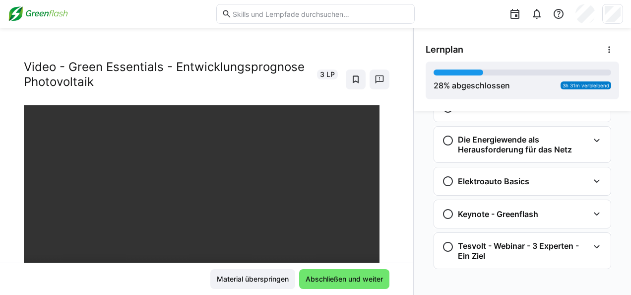
scroll to position [8, 0]
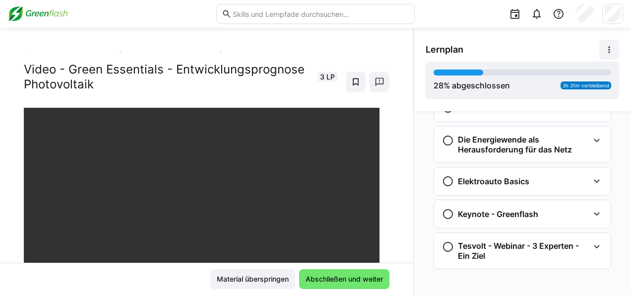
click at [614, 48] on eds-icon at bounding box center [609, 50] width 10 height 10
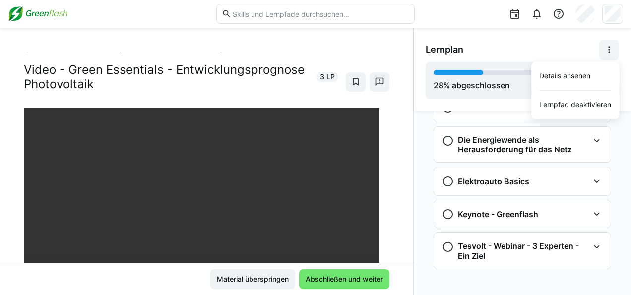
click at [614, 48] on eds-icon at bounding box center [609, 50] width 10 height 10
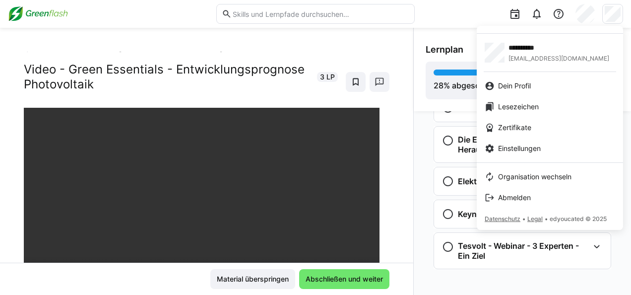
click at [614, 19] on div at bounding box center [315, 147] width 631 height 295
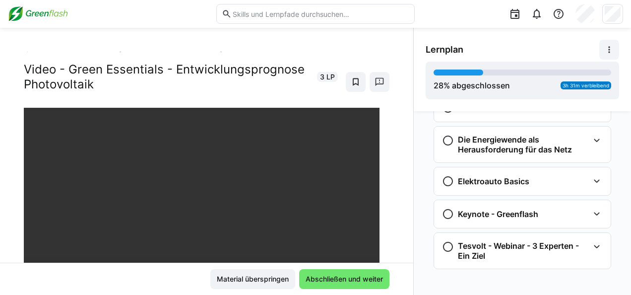
click at [608, 54] on eds-icon at bounding box center [609, 50] width 10 height 10
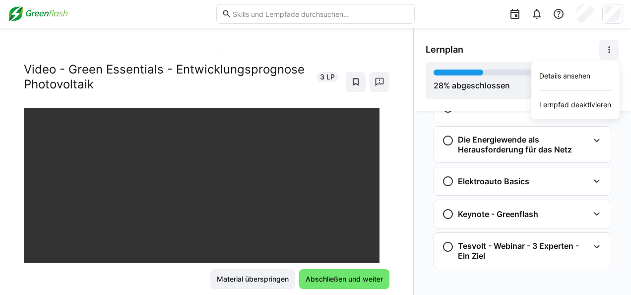
click at [608, 54] on eds-icon at bounding box center [609, 50] width 10 height 10
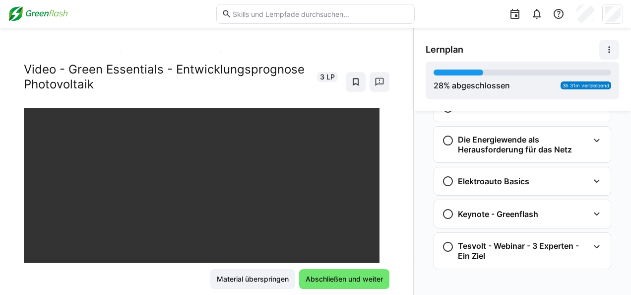
click at [600, 52] on span at bounding box center [609, 50] width 20 height 20
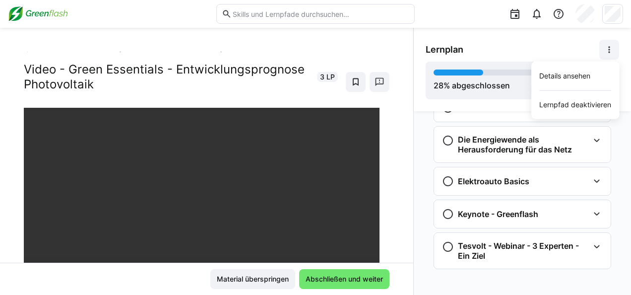
click at [600, 52] on span at bounding box center [609, 50] width 20 height 20
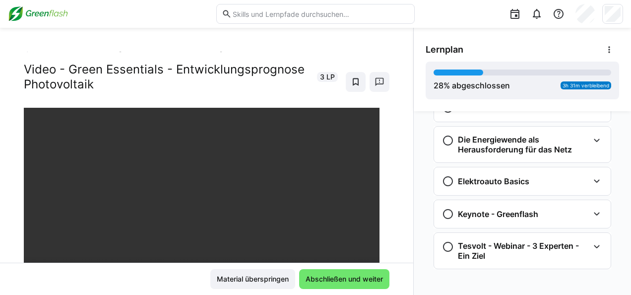
click at [320, 77] on span "3 LP" at bounding box center [327, 77] width 15 height 10
drag, startPoint x: 316, startPoint y: 77, endPoint x: 314, endPoint y: 66, distance: 10.6
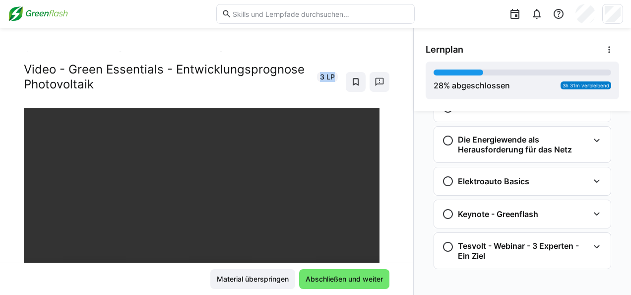
click at [314, 66] on div "Video - Green Essentials - Entwicklungsprognose Photovoltaik 3 LP" at bounding box center [181, 77] width 314 height 30
click at [309, 59] on div "Green Essentials: Dein Einstieg in die Welt der erneuerbaren Energien Video - G…" at bounding box center [207, 75] width 366 height 64
click at [265, 71] on h2 "Video - Green Essentials - Entwicklungsprognose Photovoltaik" at bounding box center [167, 77] width 287 height 30
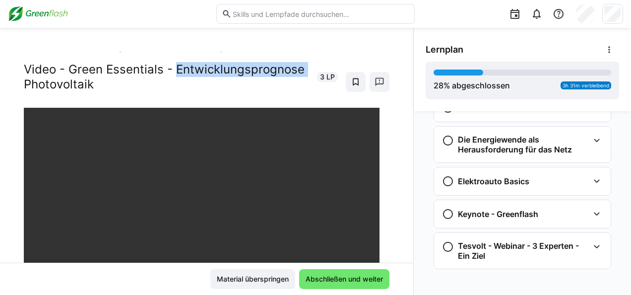
click at [265, 71] on h2 "Video - Green Essentials - Entwicklungsprognose Photovoltaik" at bounding box center [167, 77] width 287 height 30
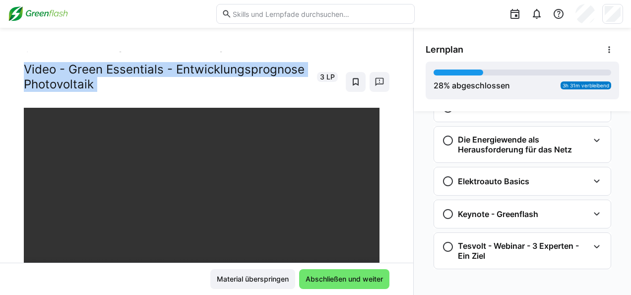
click at [265, 71] on h2 "Video - Green Essentials - Entwicklungsprognose Photovoltaik" at bounding box center [167, 77] width 287 height 30
click at [61, 60] on div "Green Essentials: Dein Einstieg in die Welt der erneuerbaren Energien Video - G…" at bounding box center [207, 75] width 366 height 64
drag, startPoint x: 25, startPoint y: 65, endPoint x: 131, endPoint y: 84, distance: 107.3
click at [131, 84] on h2 "Video - Green Essentials - Entwicklungsprognose Photovoltaik" at bounding box center [167, 77] width 287 height 30
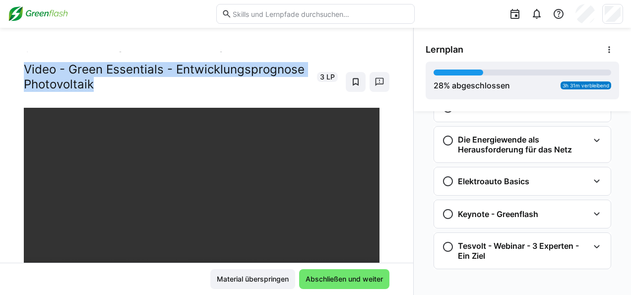
click at [23, 59] on div "Green Essentials: Dein Einstieg in die Welt der erneuerbaren Energien Video - G…" at bounding box center [206, 157] width 413 height 211
drag, startPoint x: 20, startPoint y: 65, endPoint x: 111, endPoint y: 94, distance: 95.2
click at [111, 94] on div "Green Essentials: Dein Einstieg in die Welt der erneuerbaren Energien Video - G…" at bounding box center [206, 157] width 413 height 211
click at [111, 94] on div "Green Essentials: Dein Einstieg in die Welt der erneuerbaren Energien Video - G…" at bounding box center [207, 75] width 366 height 64
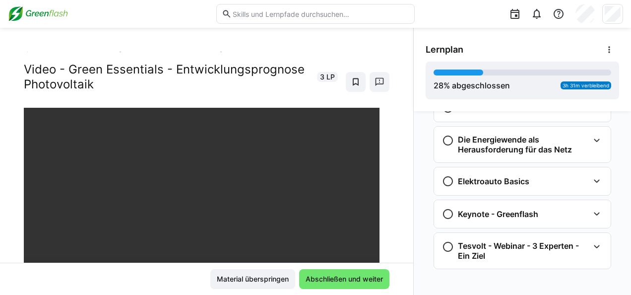
click at [111, 94] on div "Green Essentials: Dein Einstieg in die Welt der erneuerbaren Energien Video - G…" at bounding box center [207, 75] width 366 height 64
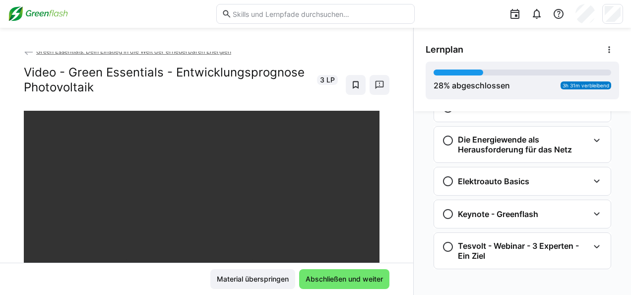
click at [32, 65] on h2 "Video - Green Essentials - Entwicklungsprognose Photovoltaik" at bounding box center [167, 80] width 287 height 30
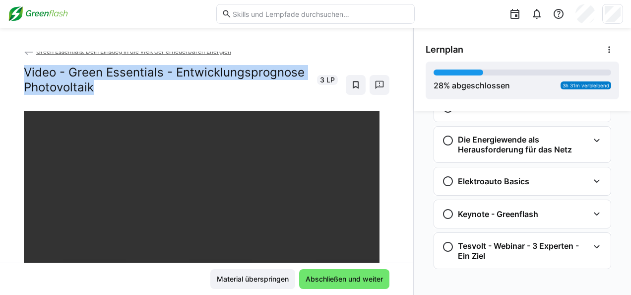
drag, startPoint x: 24, startPoint y: 69, endPoint x: 103, endPoint y: 103, distance: 86.2
click at [103, 103] on div "Green Essentials: Dein Einstieg in die Welt der erneuerbaren Energien Video - G…" at bounding box center [207, 78] width 366 height 64
drag, startPoint x: 103, startPoint y: 103, endPoint x: 20, endPoint y: 72, distance: 88.8
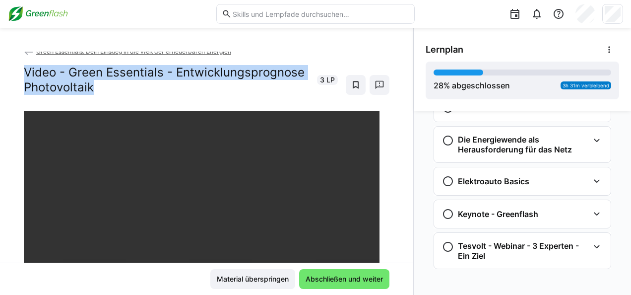
click at [20, 72] on div "Green Essentials: Dein Einstieg in die Welt der erneuerbaren Energien Video - G…" at bounding box center [206, 157] width 413 height 211
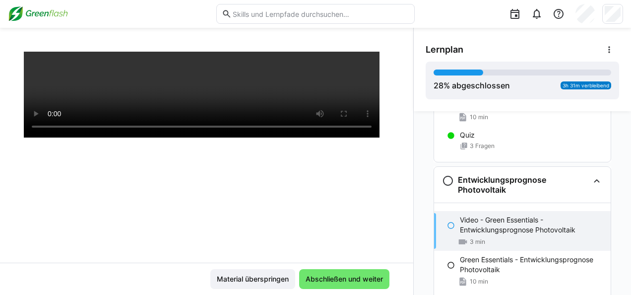
scroll to position [702, 0]
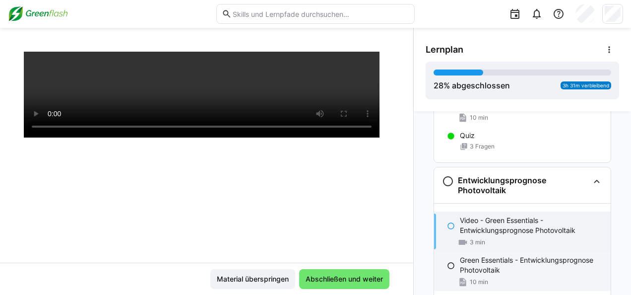
click at [503, 266] on p "Green Essentials - Entwicklungsprognose Photovoltaik" at bounding box center [531, 265] width 143 height 20
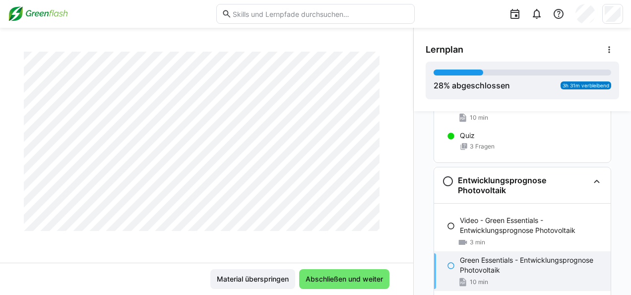
scroll to position [672, 0]
click at [324, 280] on span "Abschließen und weiter" at bounding box center [344, 279] width 80 height 10
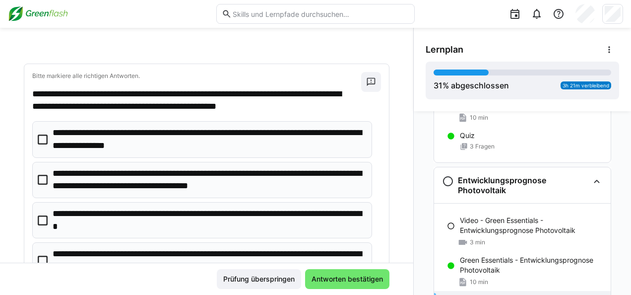
scroll to position [78, 0]
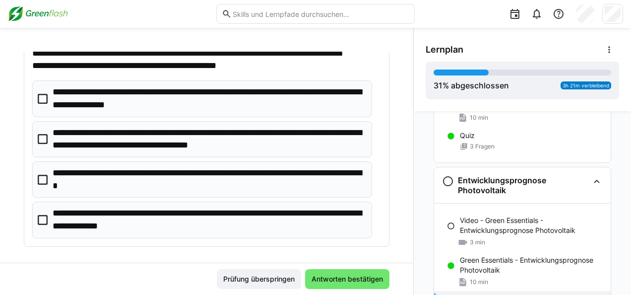
click at [184, 131] on p "**********" at bounding box center [209, 138] width 312 height 25
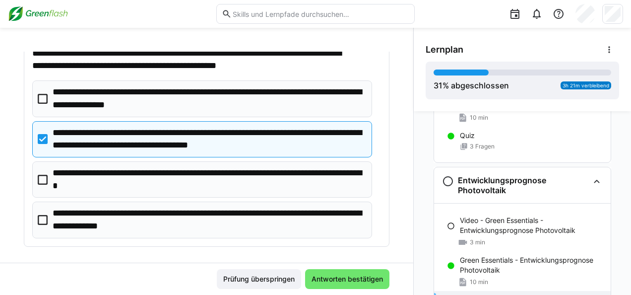
click at [179, 226] on p "**********" at bounding box center [209, 219] width 312 height 25
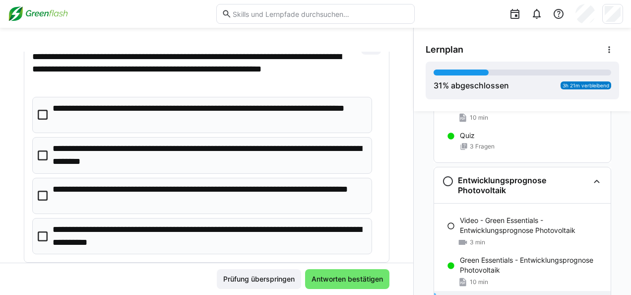
scroll to position [315, 0]
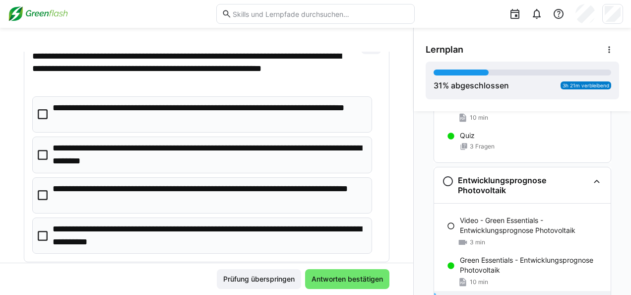
click at [201, 234] on p "**********" at bounding box center [209, 235] width 312 height 25
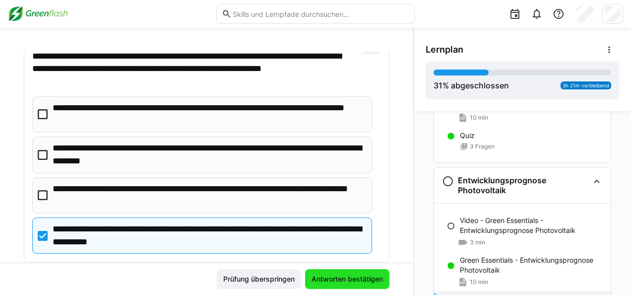
click at [330, 277] on span "Antworten bestätigen" at bounding box center [347, 279] width 74 height 10
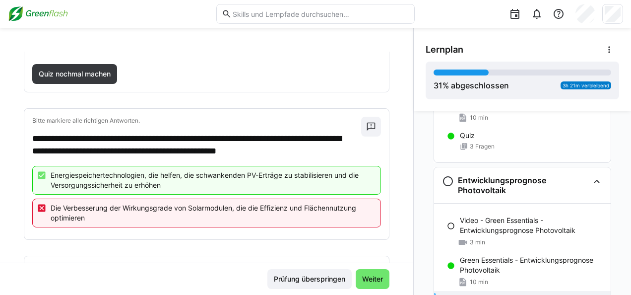
scroll to position [95, 0]
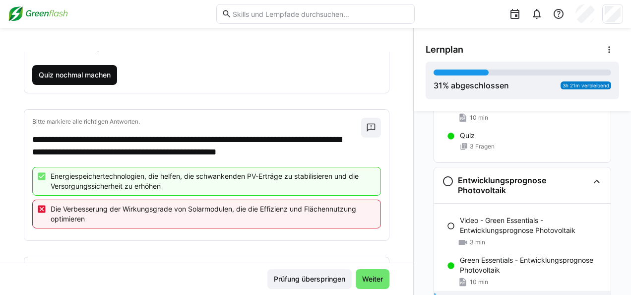
click at [76, 72] on span "Quiz nochmal machen" at bounding box center [74, 75] width 75 height 10
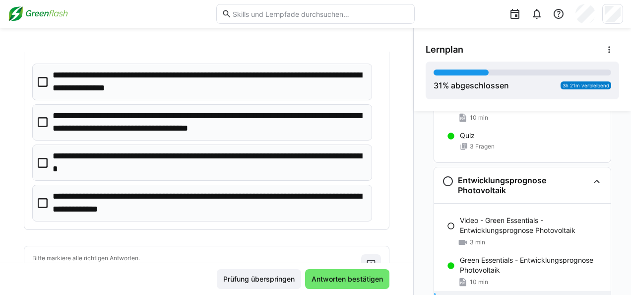
click at [132, 112] on p "**********" at bounding box center [209, 122] width 312 height 25
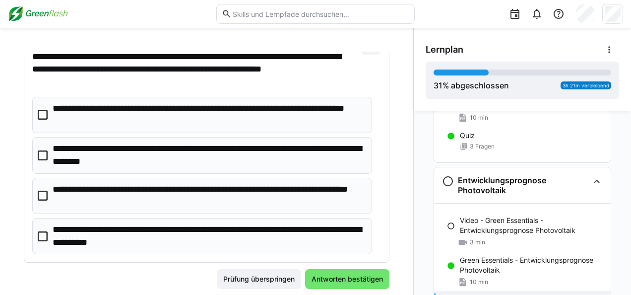
scroll to position [329, 0]
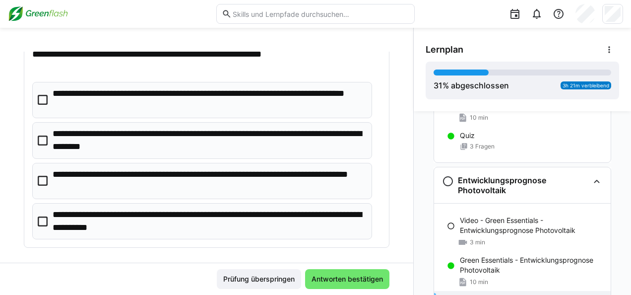
click at [136, 215] on p "**********" at bounding box center [209, 220] width 312 height 25
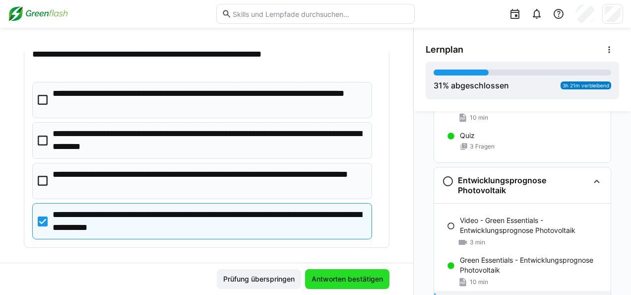
click at [317, 275] on span "Antworten bestätigen" at bounding box center [347, 279] width 74 height 10
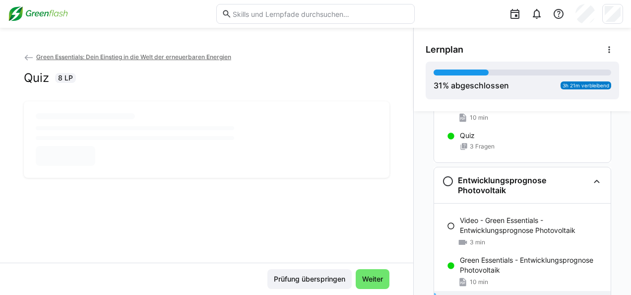
scroll to position [0, 0]
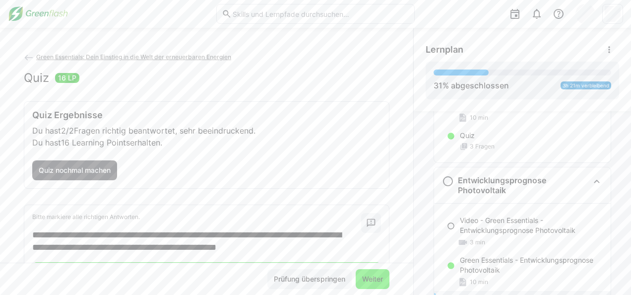
click at [368, 277] on span "Weiter" at bounding box center [373, 279] width 24 height 10
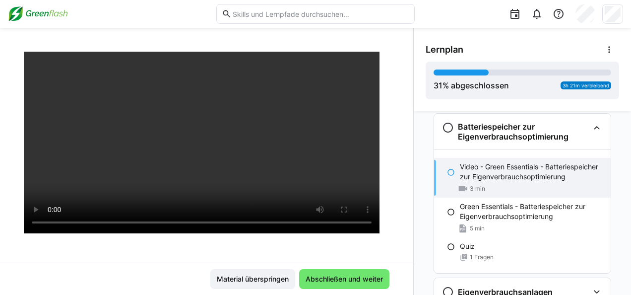
scroll to position [85, 0]
click at [307, 243] on div at bounding box center [207, 178] width 366 height 295
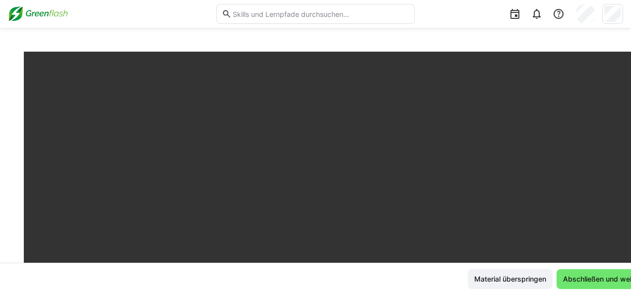
scroll to position [1139, 0]
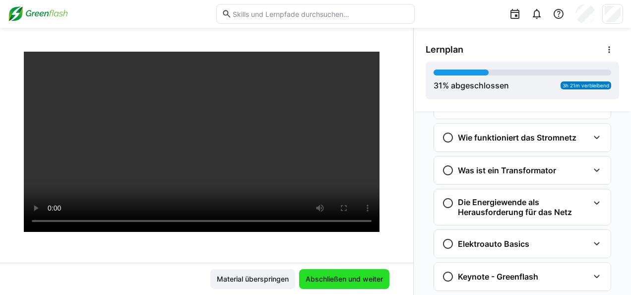
click at [351, 271] on span "Abschließen und weiter" at bounding box center [344, 279] width 90 height 20
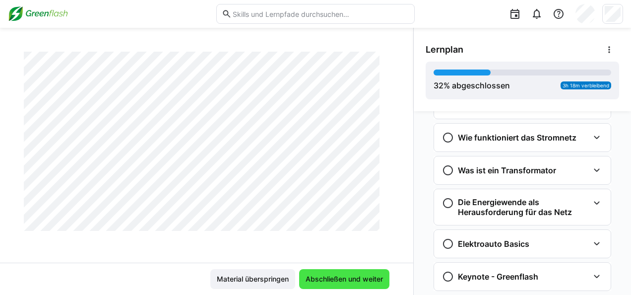
scroll to position [287, 0]
click at [354, 283] on span "Abschließen und weiter" at bounding box center [344, 279] width 80 height 10
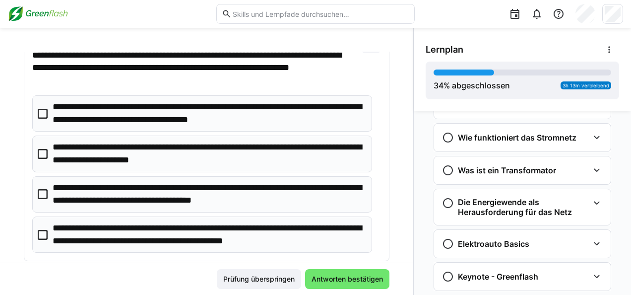
scroll to position [89, 0]
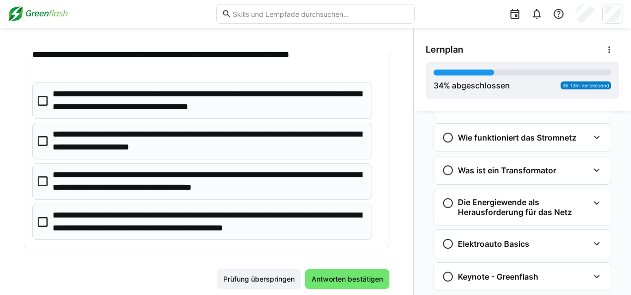
click at [191, 95] on p "**********" at bounding box center [209, 100] width 312 height 25
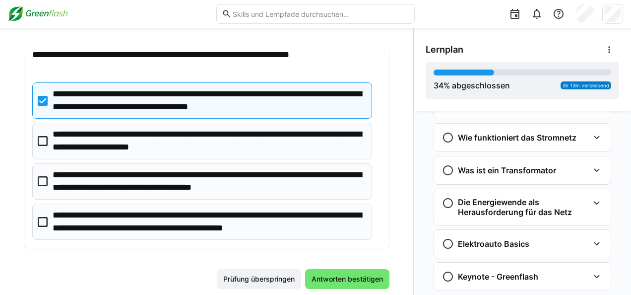
scroll to position [96, 0]
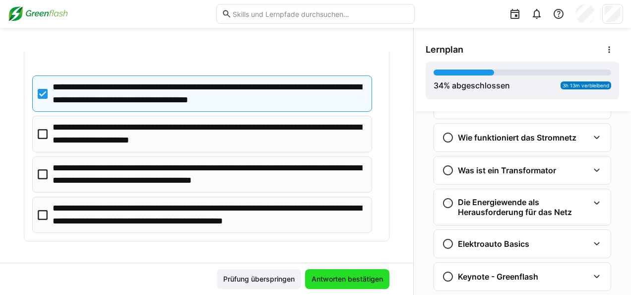
click at [322, 273] on span "Antworten bestätigen" at bounding box center [347, 279] width 84 height 20
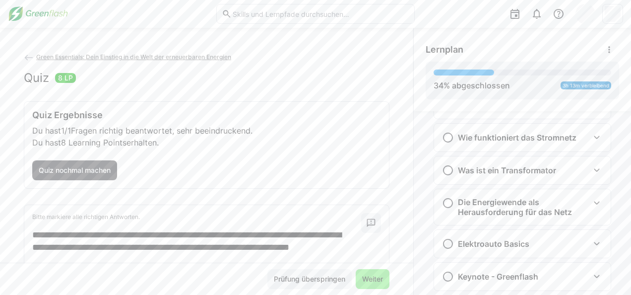
scroll to position [75, 0]
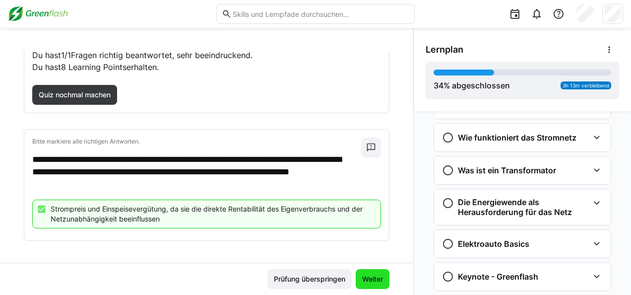
click at [366, 273] on span "Weiter" at bounding box center [373, 279] width 34 height 20
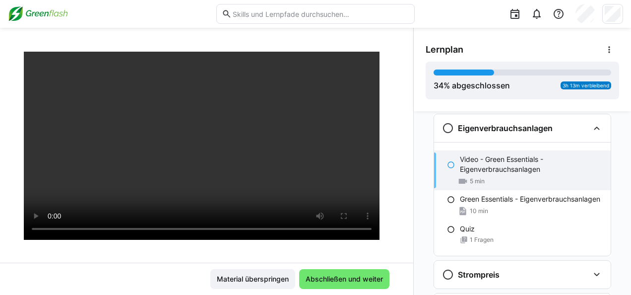
scroll to position [76, 0]
